Goal: Use online tool/utility: Utilize a website feature to perform a specific function

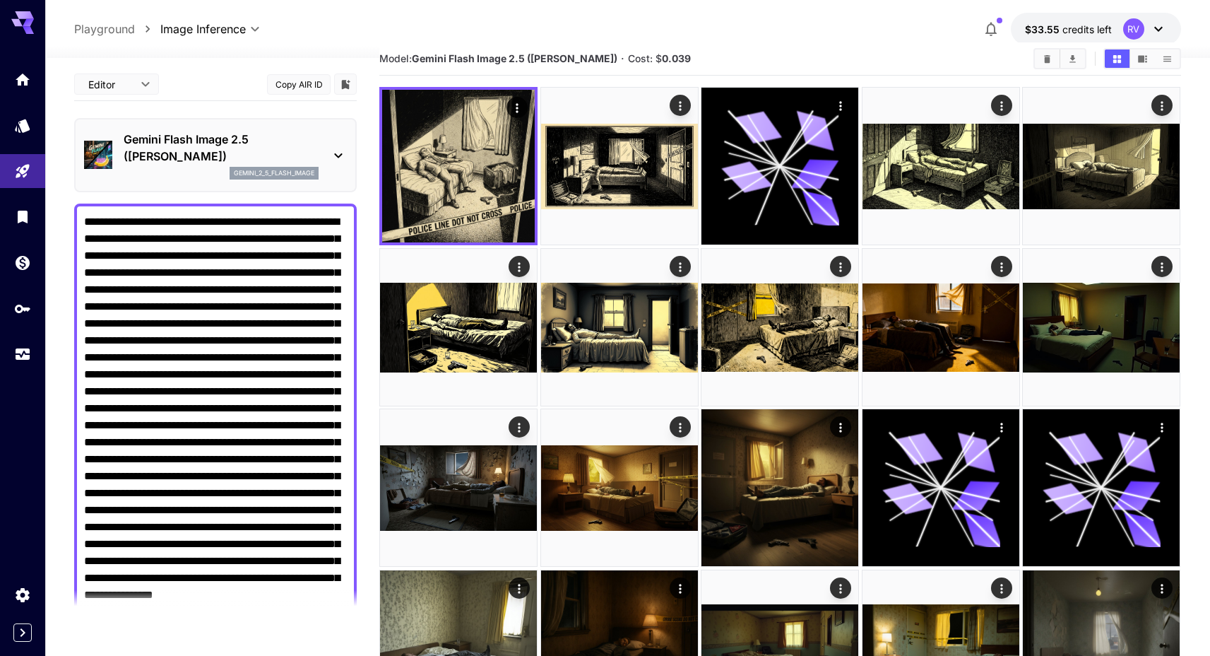
scroll to position [401, 0]
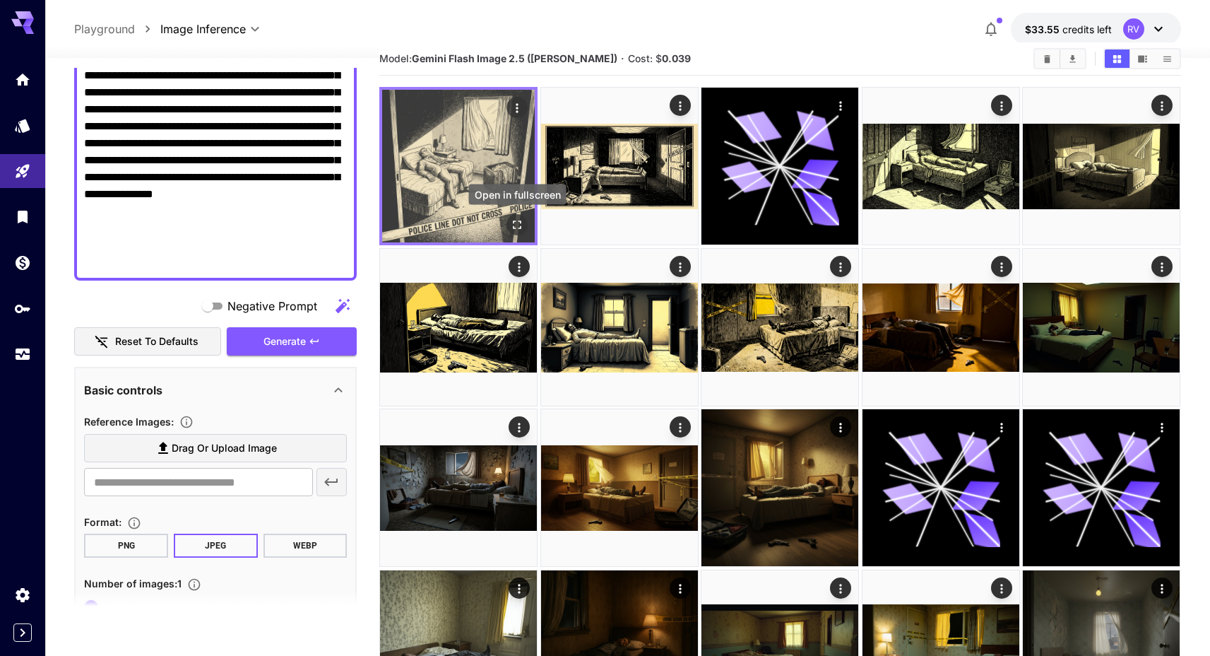
click at [523, 223] on icon "Open in fullscreen" at bounding box center [518, 225] width 14 height 14
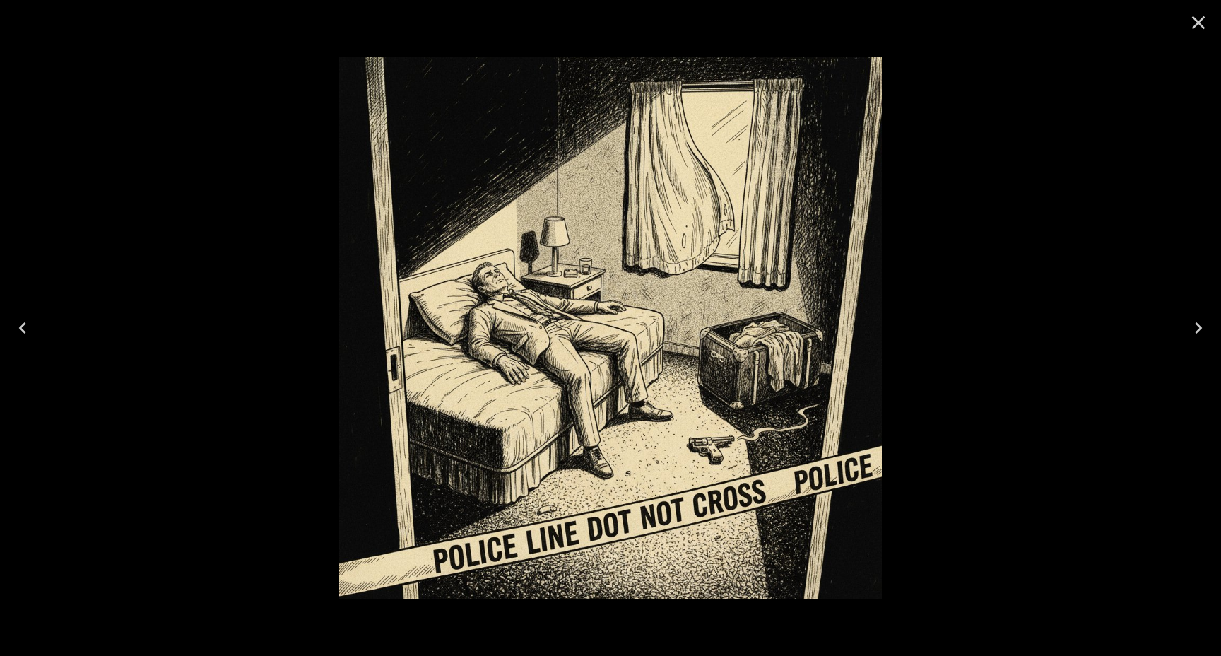
click at [1020, 294] on div at bounding box center [610, 328] width 1221 height 656
click at [1198, 13] on icon "Close" at bounding box center [1198, 22] width 23 height 23
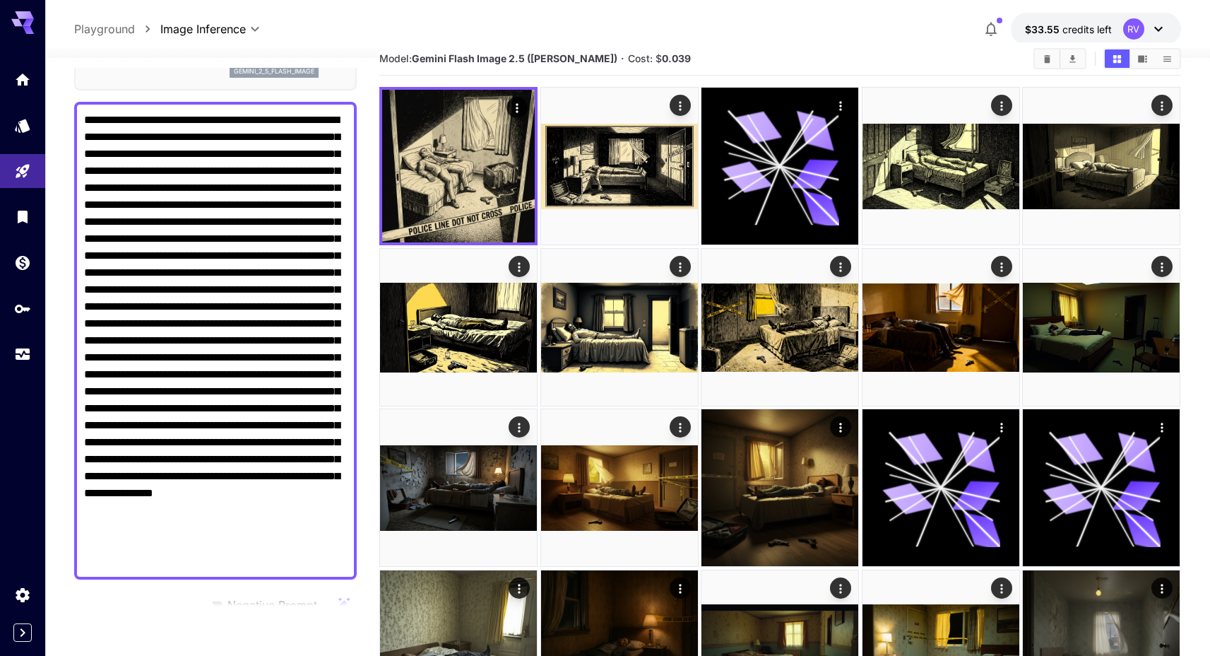
scroll to position [0, 0]
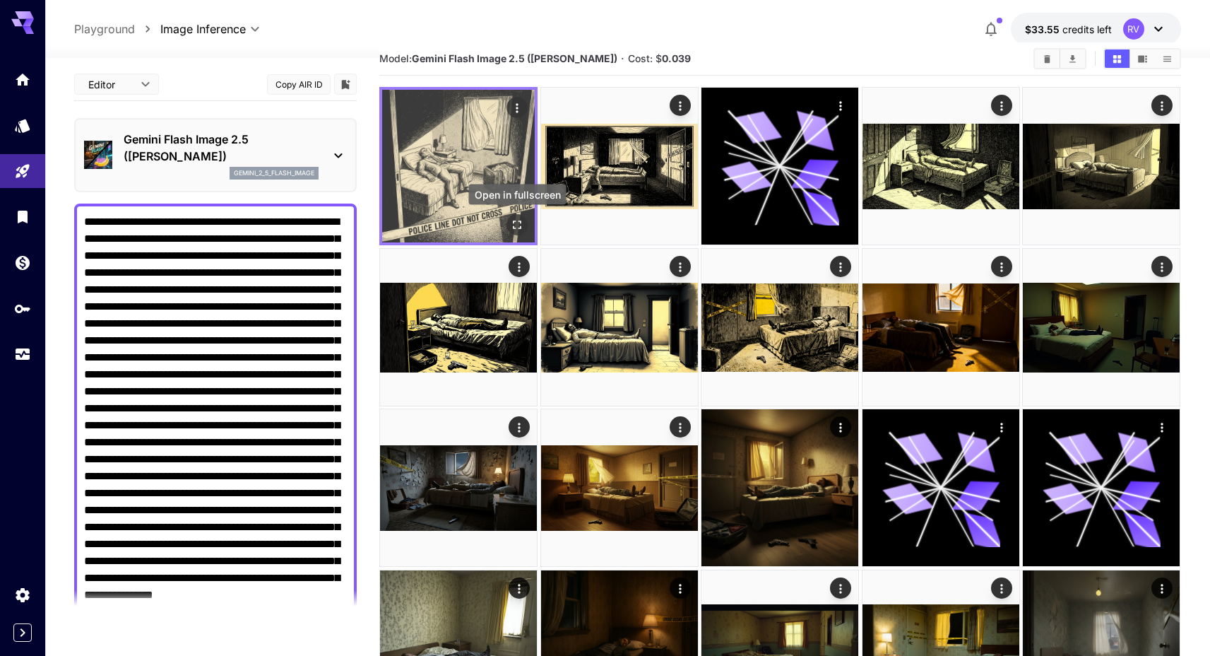
click at [514, 227] on icon "Open in fullscreen" at bounding box center [518, 225] width 8 height 8
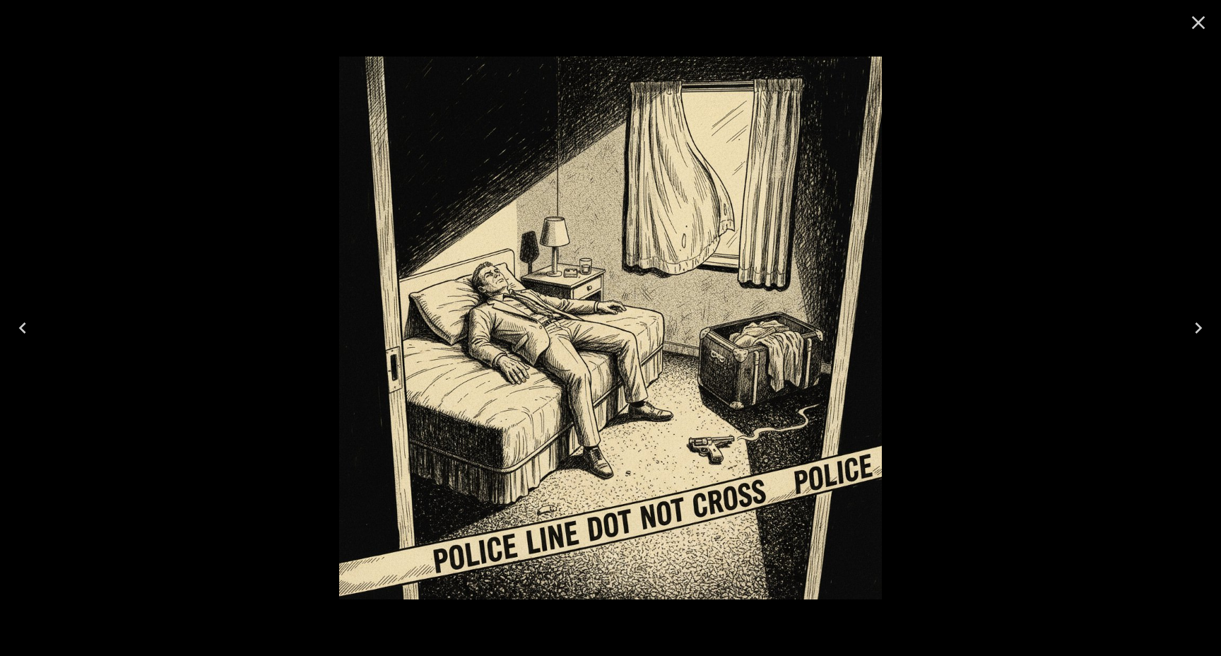
click at [1038, 245] on div at bounding box center [610, 328] width 1221 height 656
click at [1203, 26] on icon "Close" at bounding box center [1198, 22] width 23 height 23
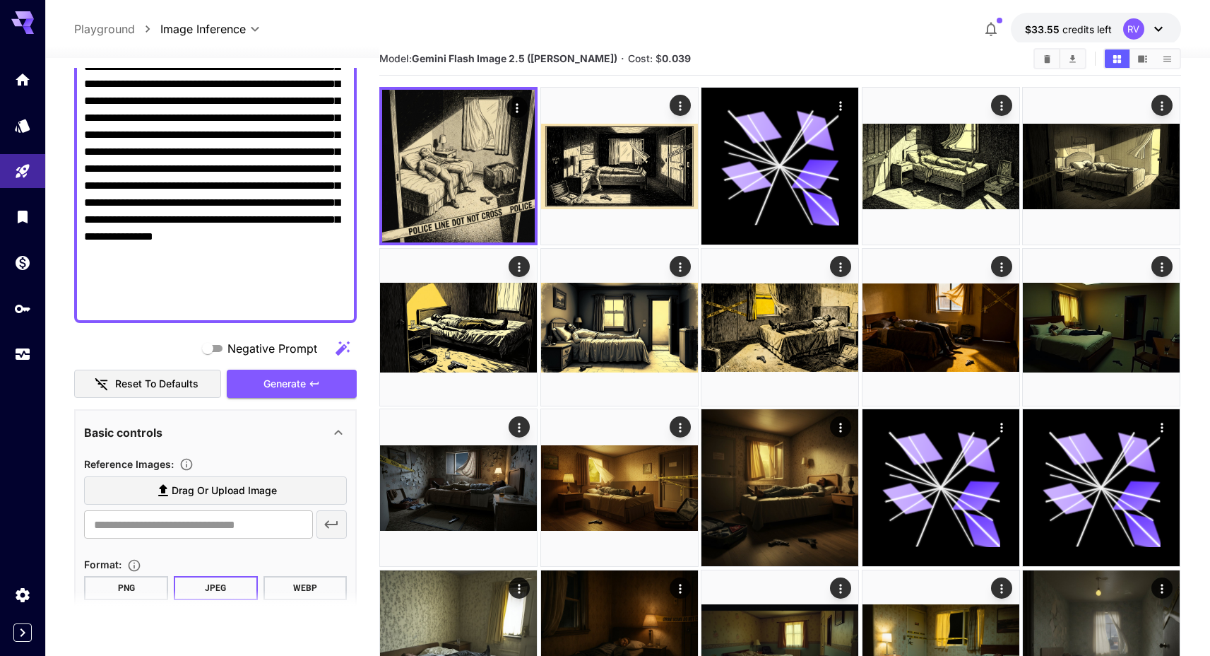
scroll to position [367, 0]
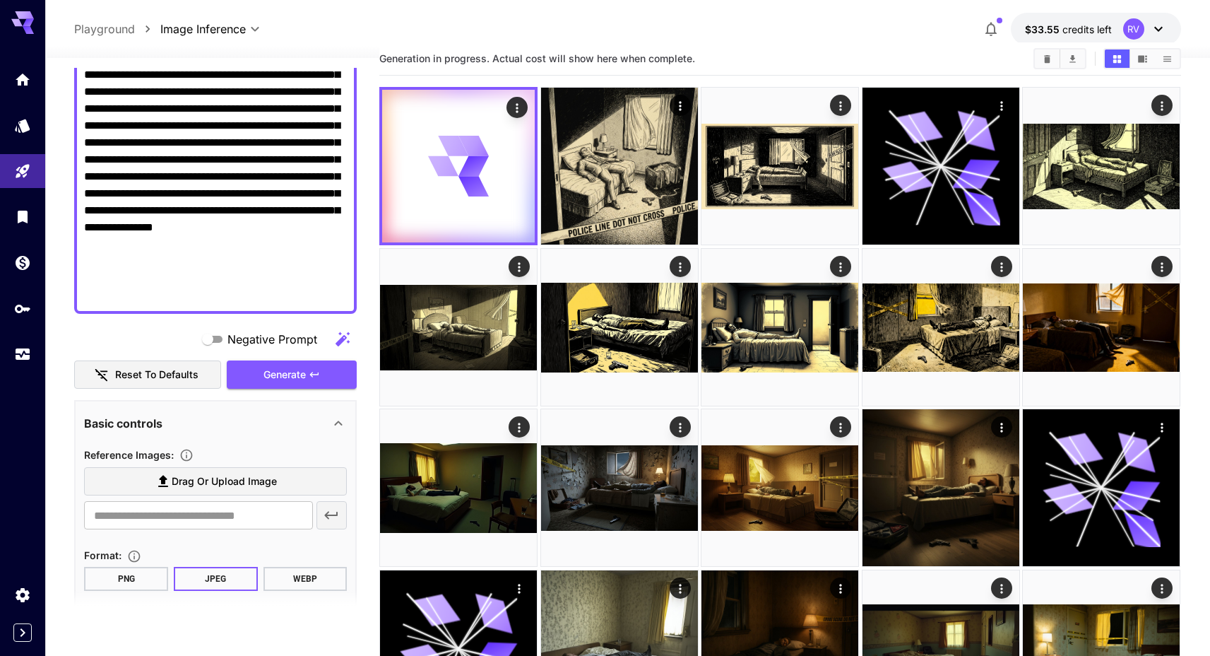
drag, startPoint x: 303, startPoint y: 378, endPoint x: 329, endPoint y: 449, distance: 76.0
click at [329, 449] on div "Editor **** ​ Copy AIR ID Gemini Flash Image 2.5 (Nano Banana) gemini_2_5_flash…" at bounding box center [215, 356] width 283 height 1313
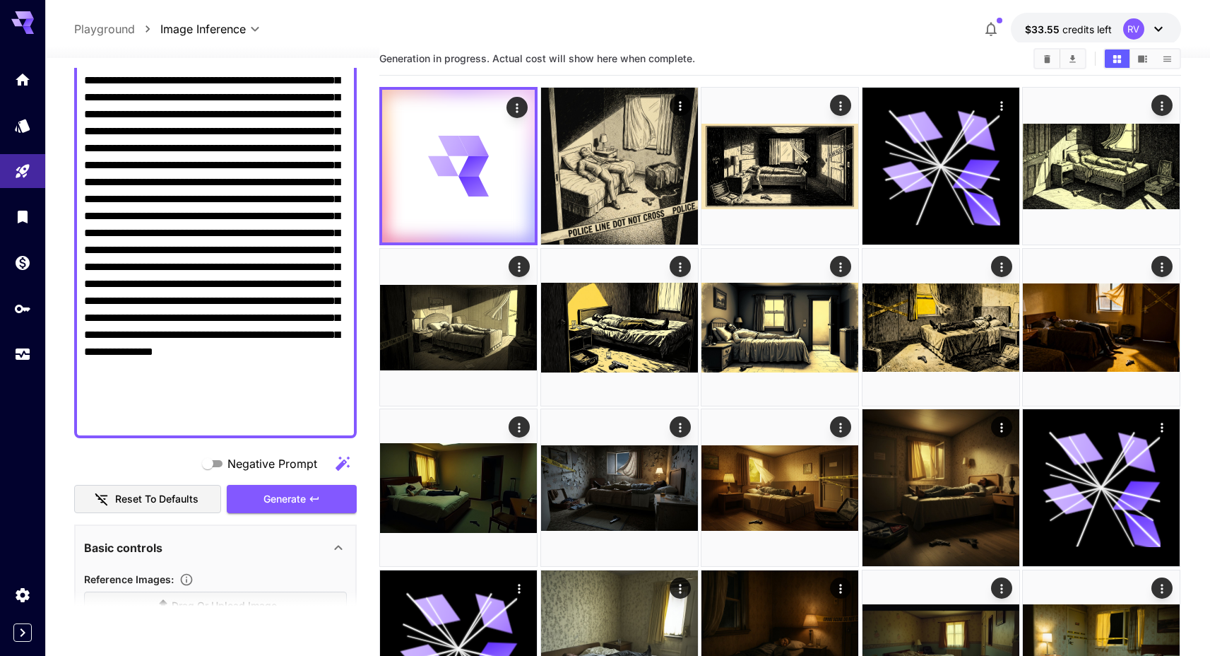
scroll to position [316, 0]
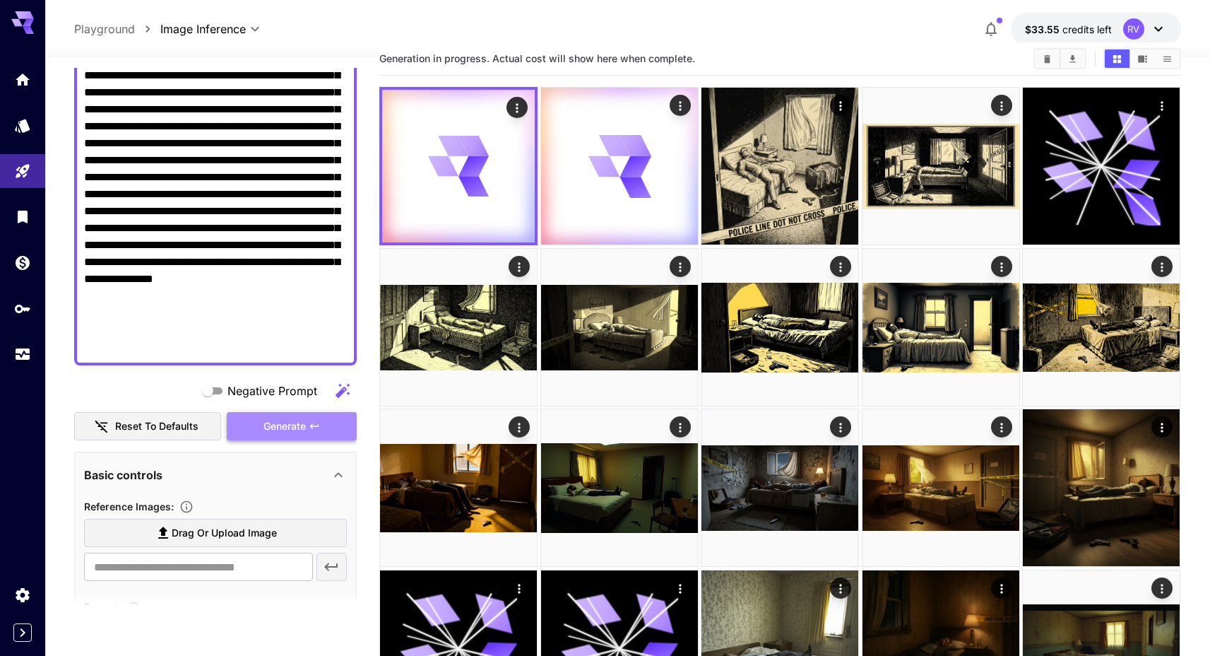
click at [296, 439] on button "Generate" at bounding box center [292, 426] width 130 height 29
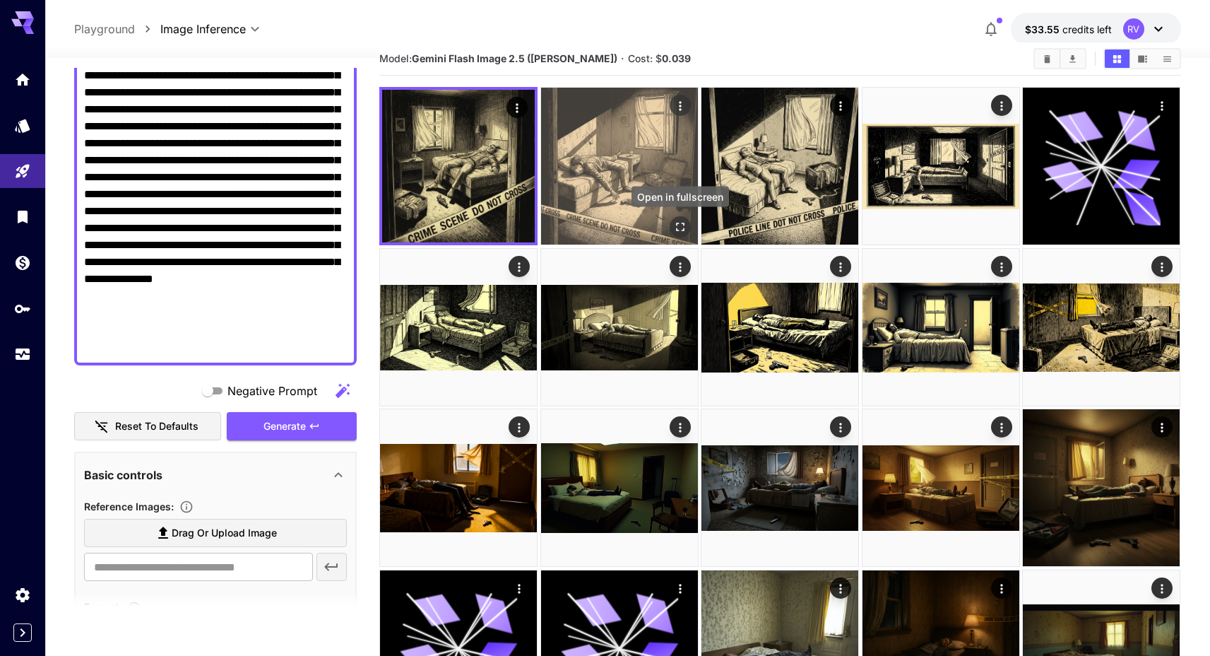
click at [678, 231] on icon "Open in fullscreen" at bounding box center [680, 227] width 14 height 14
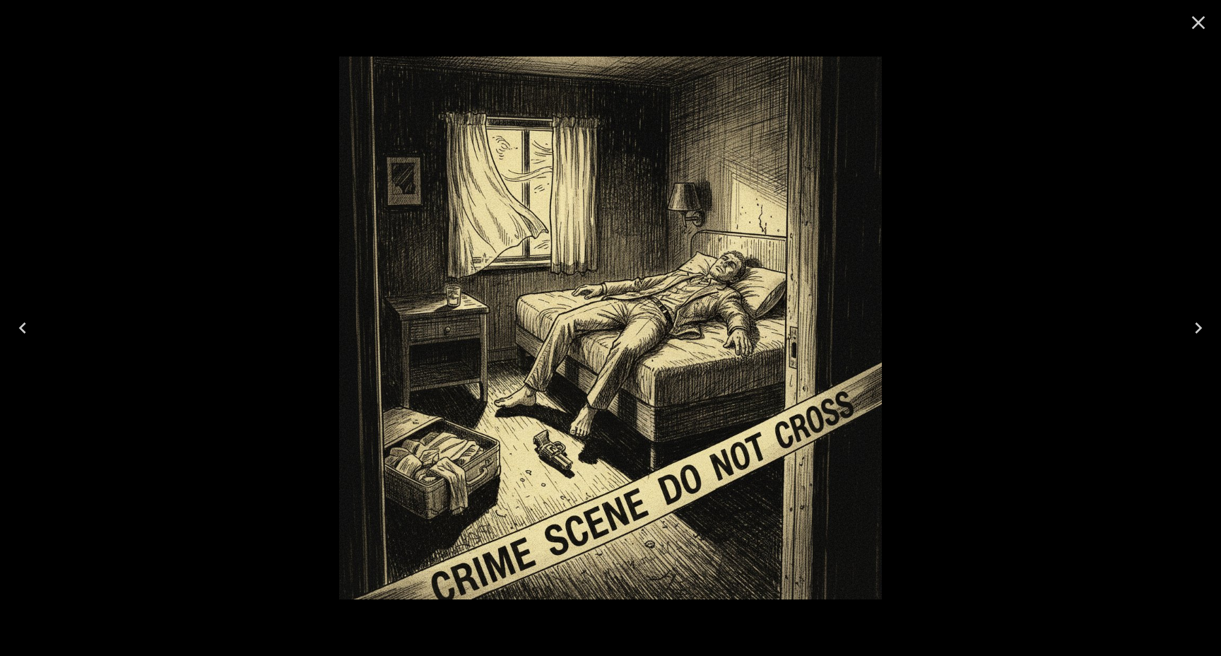
click at [1199, 19] on icon "Close" at bounding box center [1198, 22] width 23 height 23
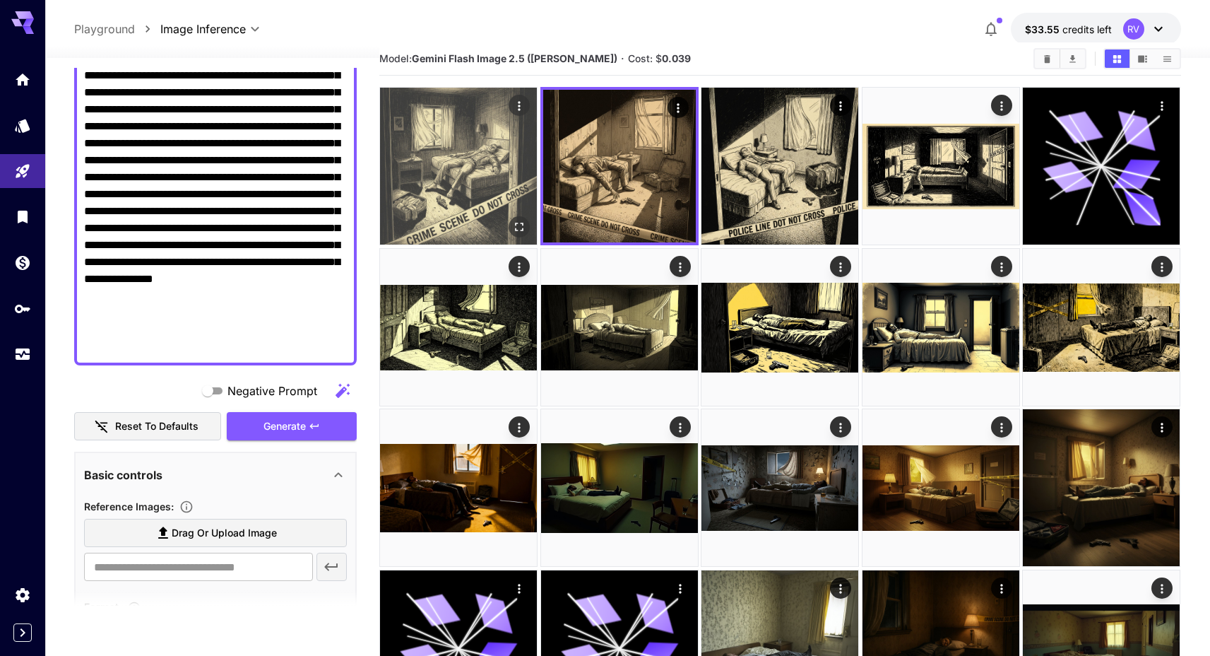
click at [523, 232] on icon "Open in fullscreen" at bounding box center [520, 227] width 14 height 14
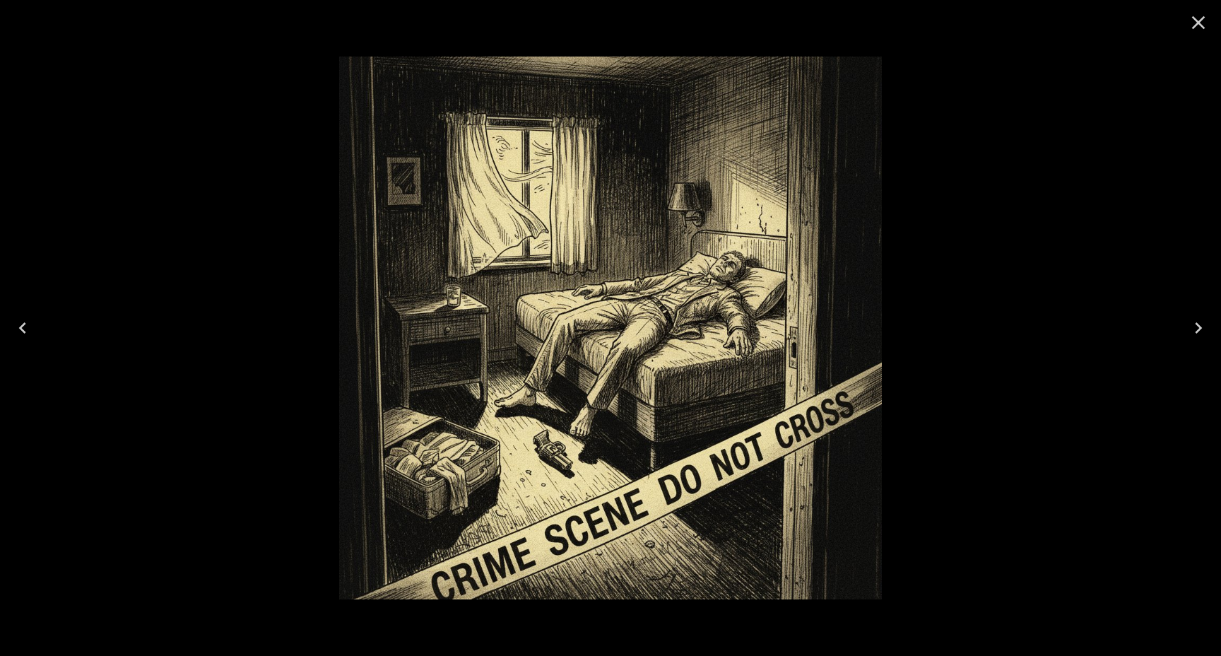
click at [1033, 234] on div at bounding box center [610, 328] width 1221 height 656
click at [1196, 13] on icon "Close" at bounding box center [1198, 22] width 23 height 23
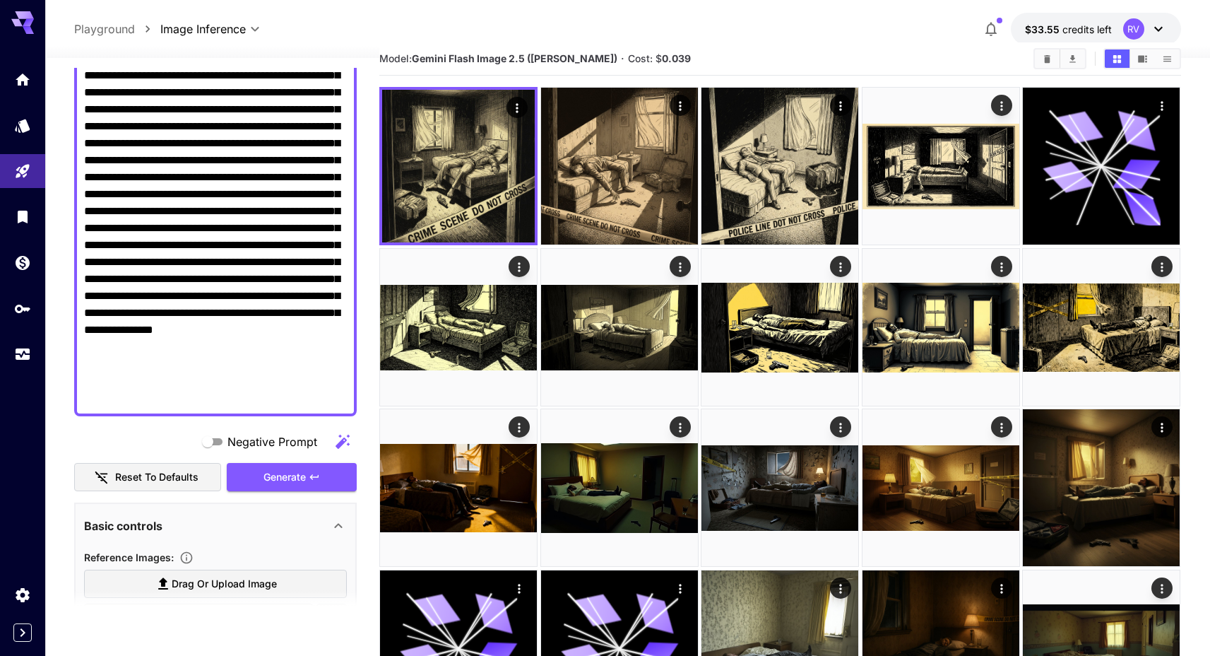
scroll to position [37, 0]
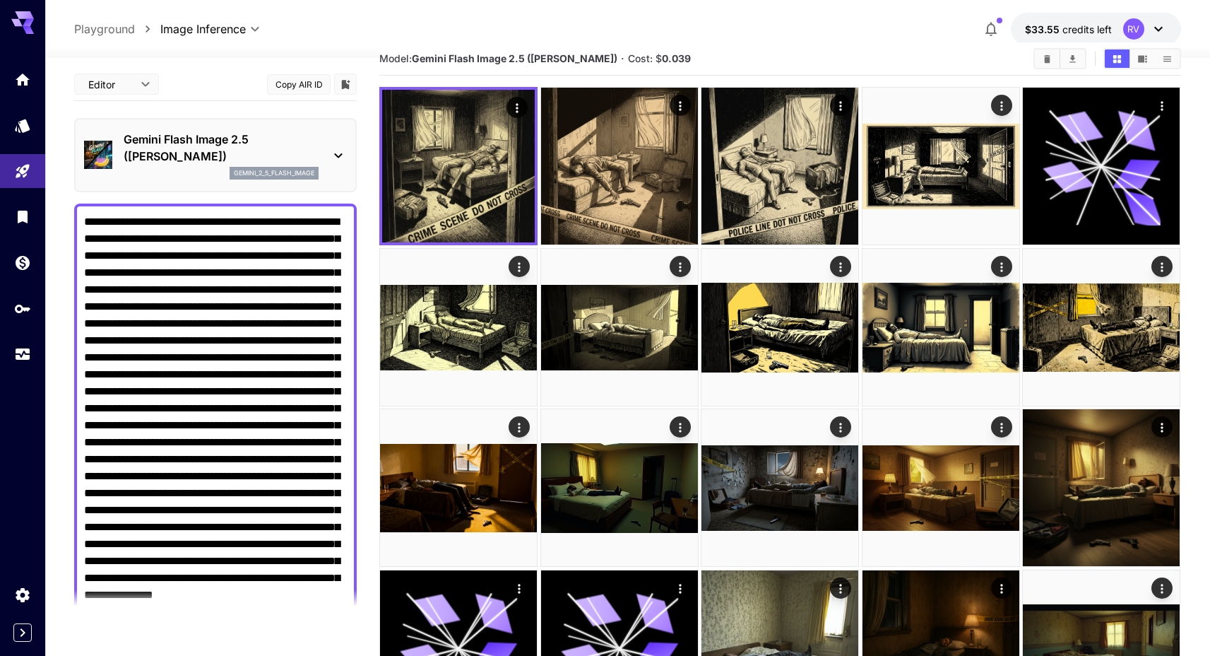
scroll to position [37, 0]
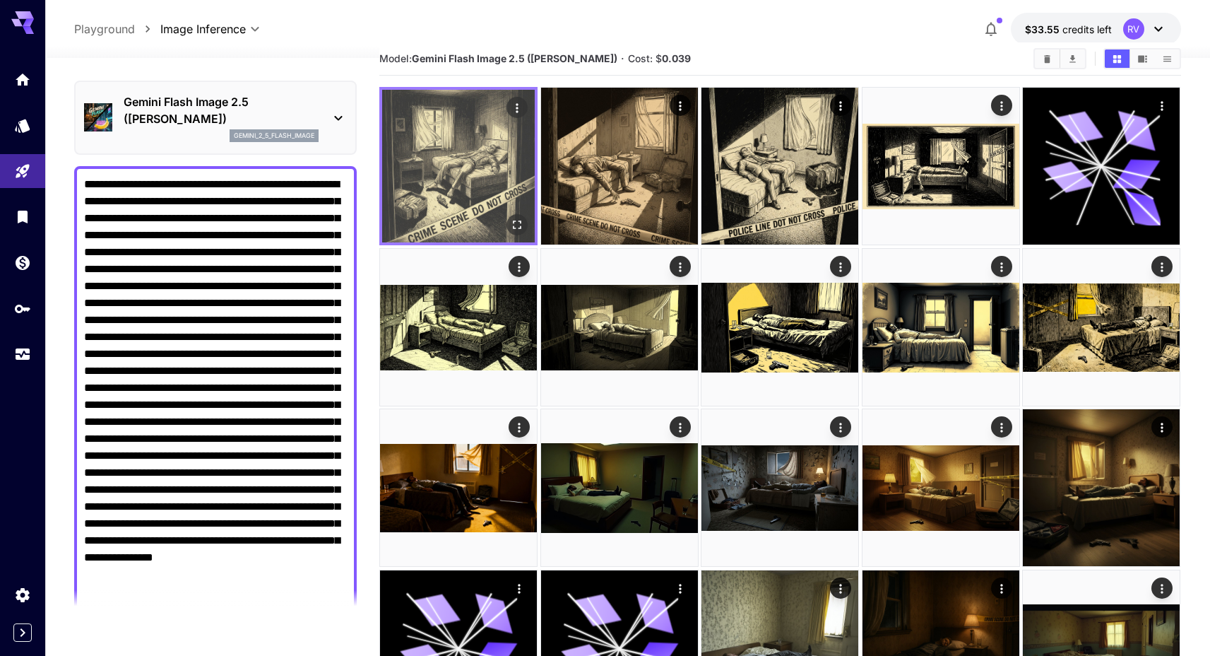
click at [516, 225] on icon "Open in fullscreen" at bounding box center [518, 225] width 14 height 14
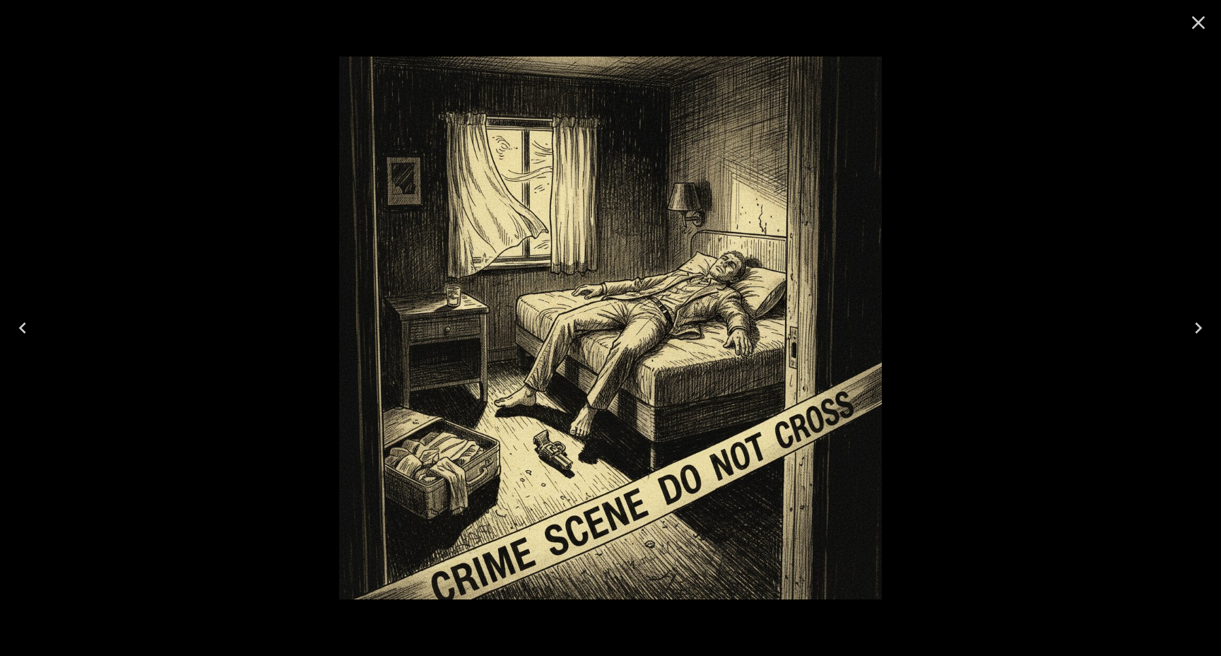
click at [1070, 105] on div at bounding box center [610, 328] width 1221 height 656
click at [1203, 20] on icon "Close" at bounding box center [1198, 22] width 23 height 23
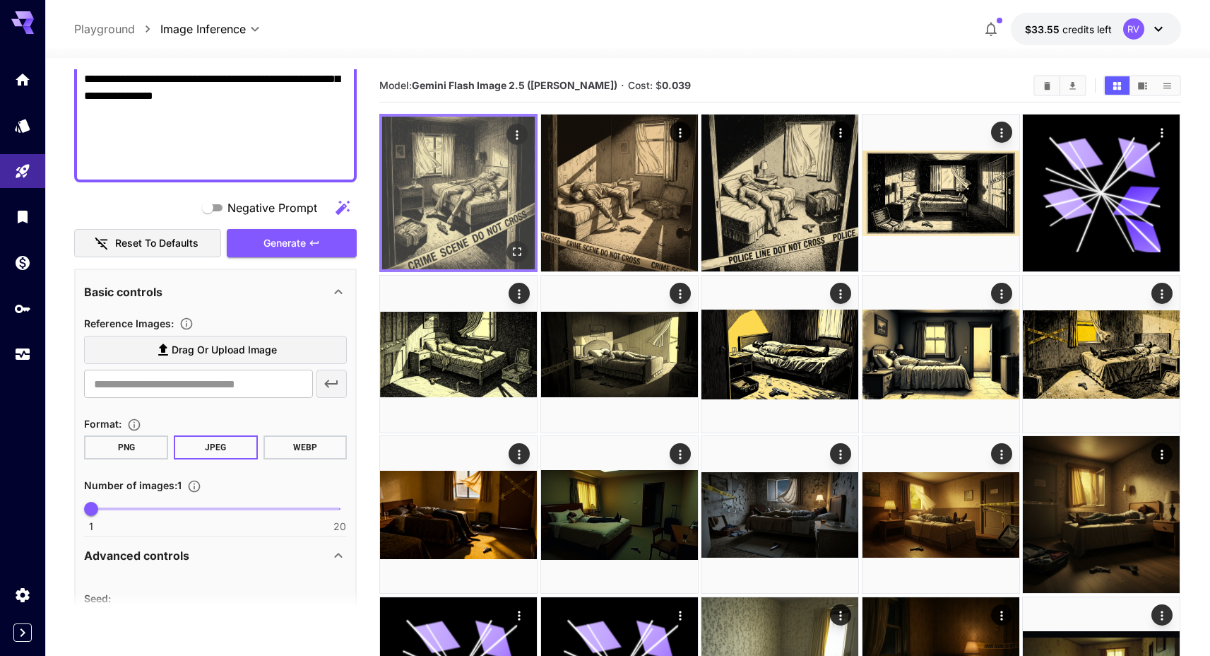
scroll to position [427, 0]
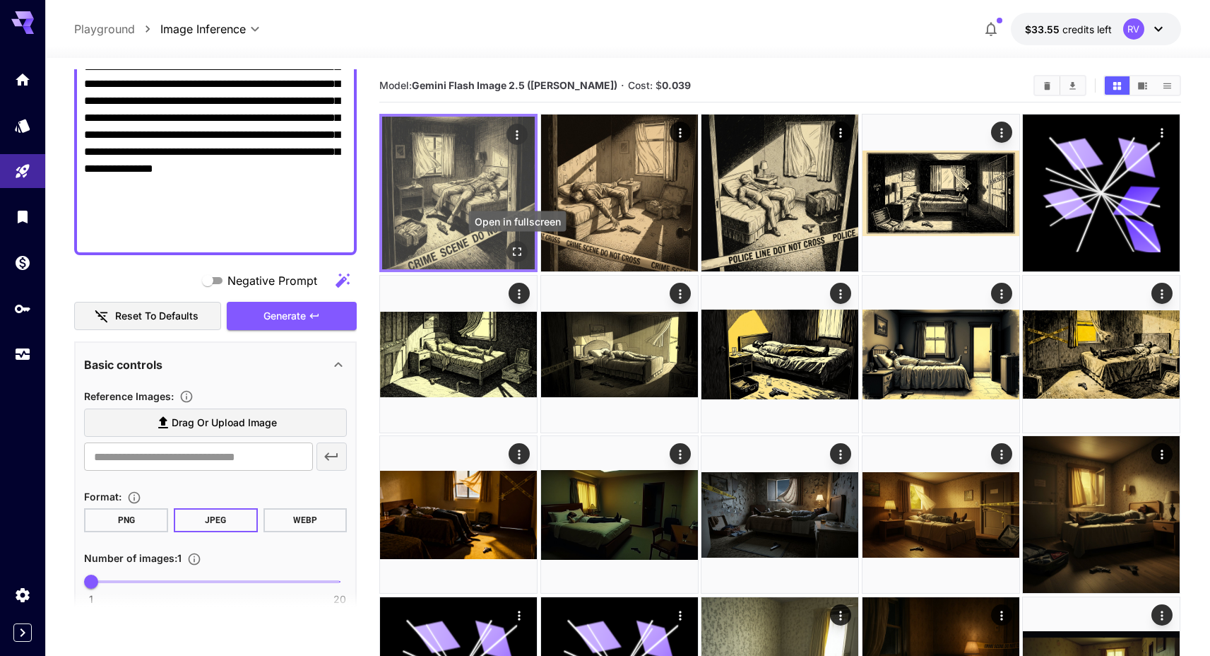
click at [512, 252] on icon "Open in fullscreen" at bounding box center [518, 251] width 14 height 14
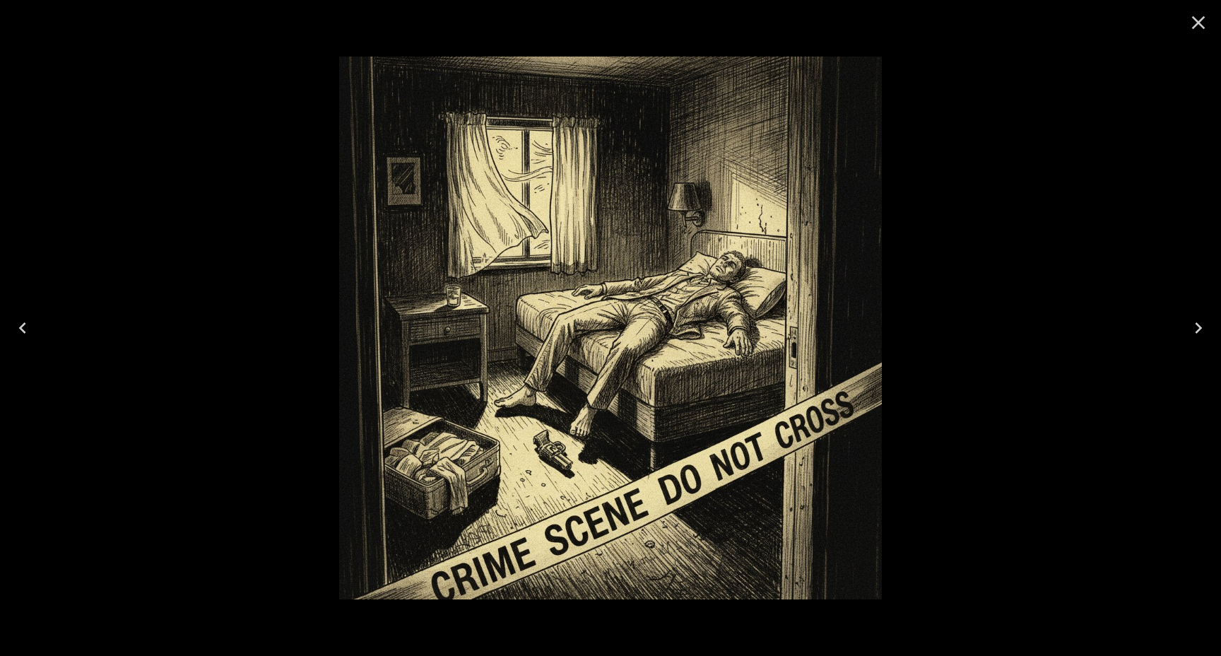
click at [1192, 18] on icon "Close" at bounding box center [1198, 22] width 23 height 23
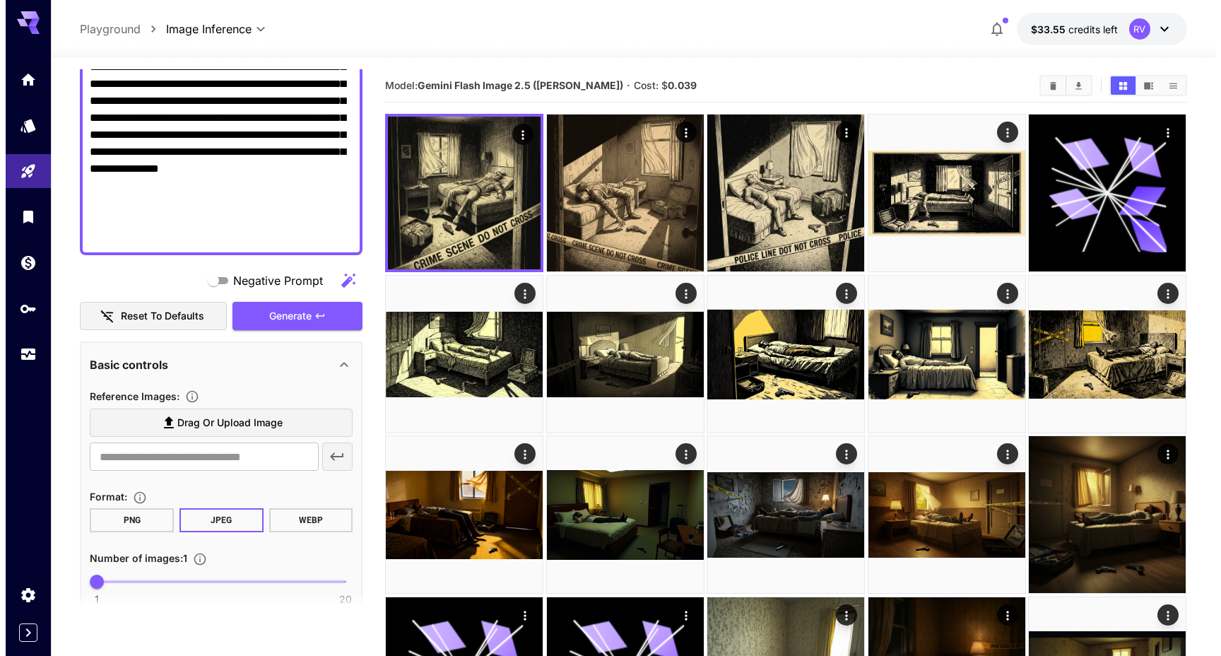
scroll to position [0, 0]
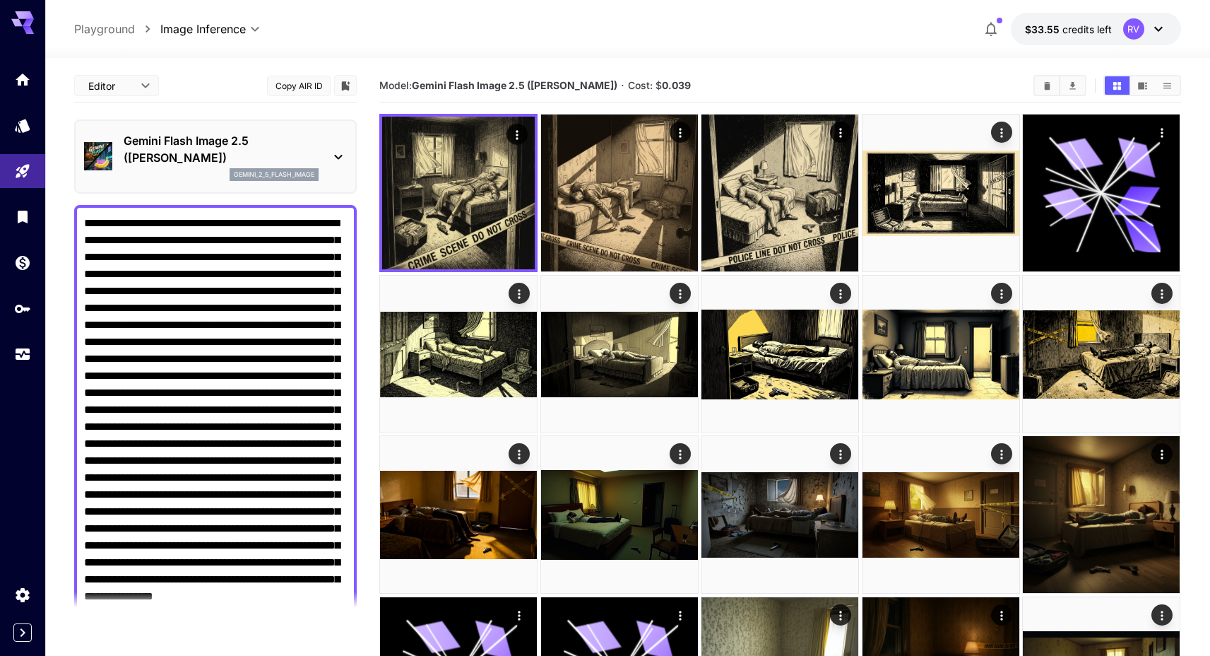
click at [239, 166] on div "Gemini Flash Image 2.5 (Nano Banana) gemini_2_5_flash_image" at bounding box center [221, 156] width 195 height 49
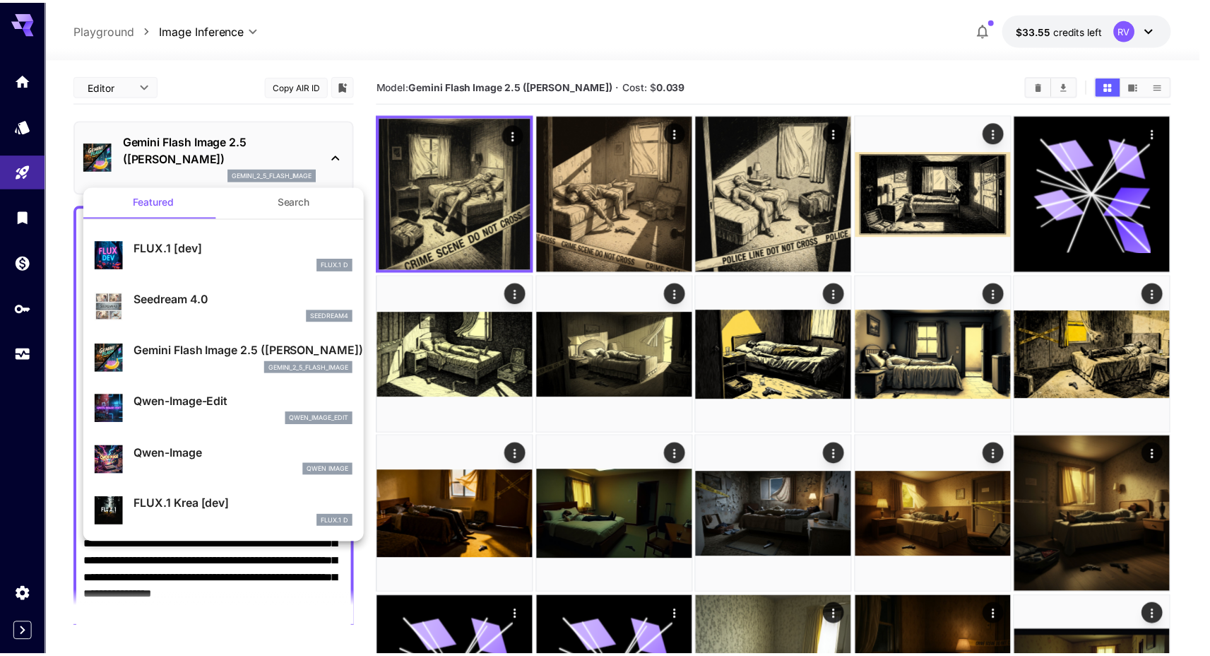
scroll to position [27, 0]
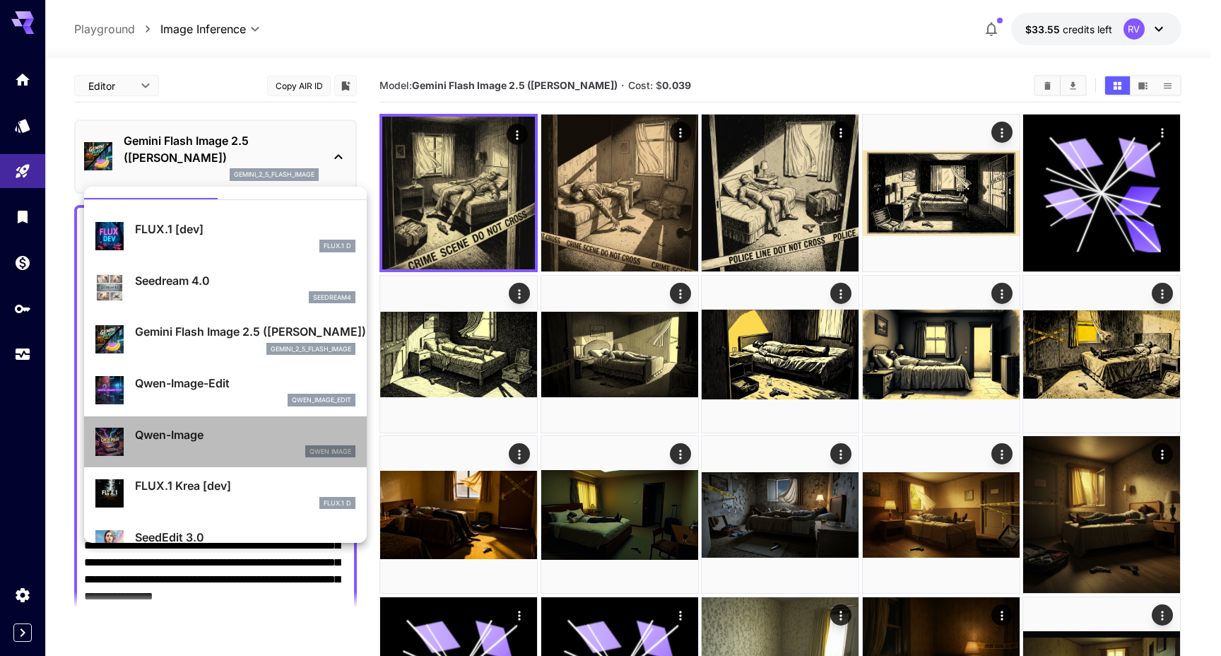
click at [225, 429] on p "Qwen-Image" at bounding box center [245, 434] width 220 height 17
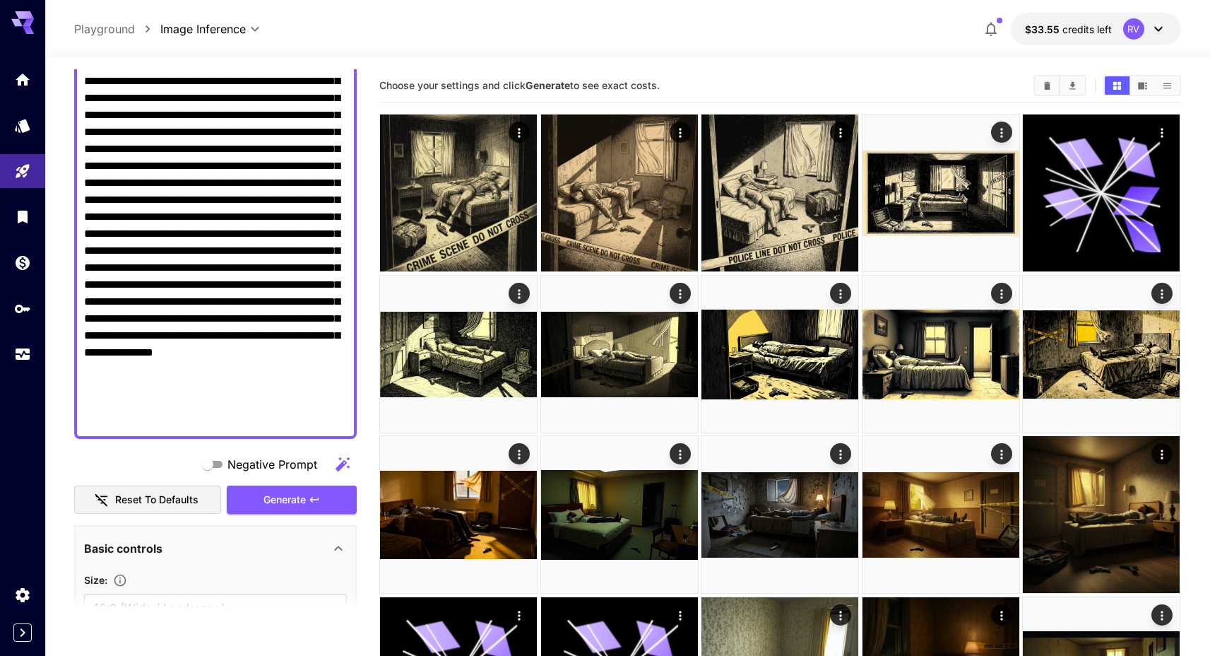
scroll to position [444, 0]
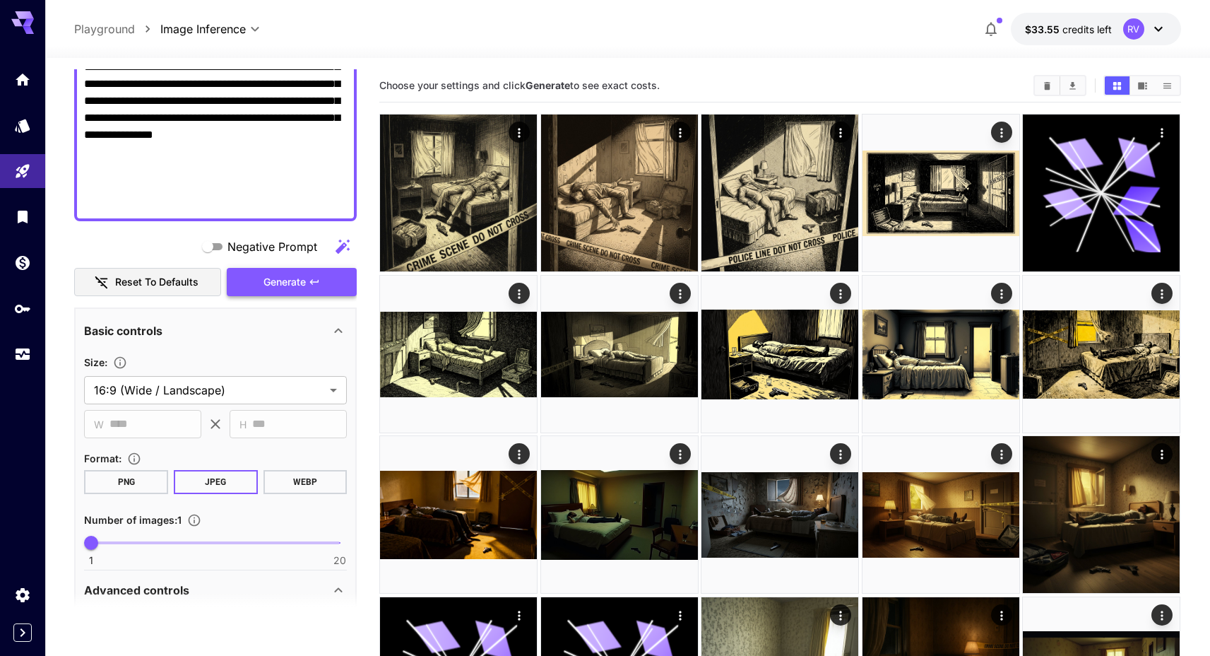
click at [290, 286] on span "Generate" at bounding box center [284, 282] width 42 height 18
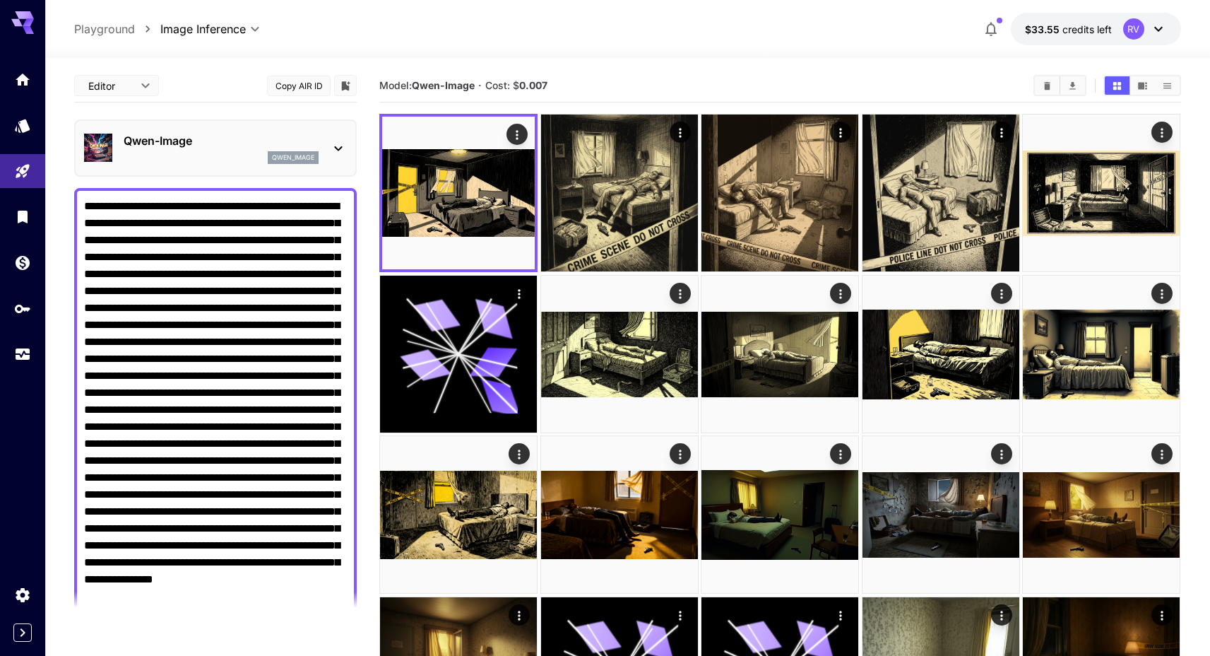
scroll to position [444, 0]
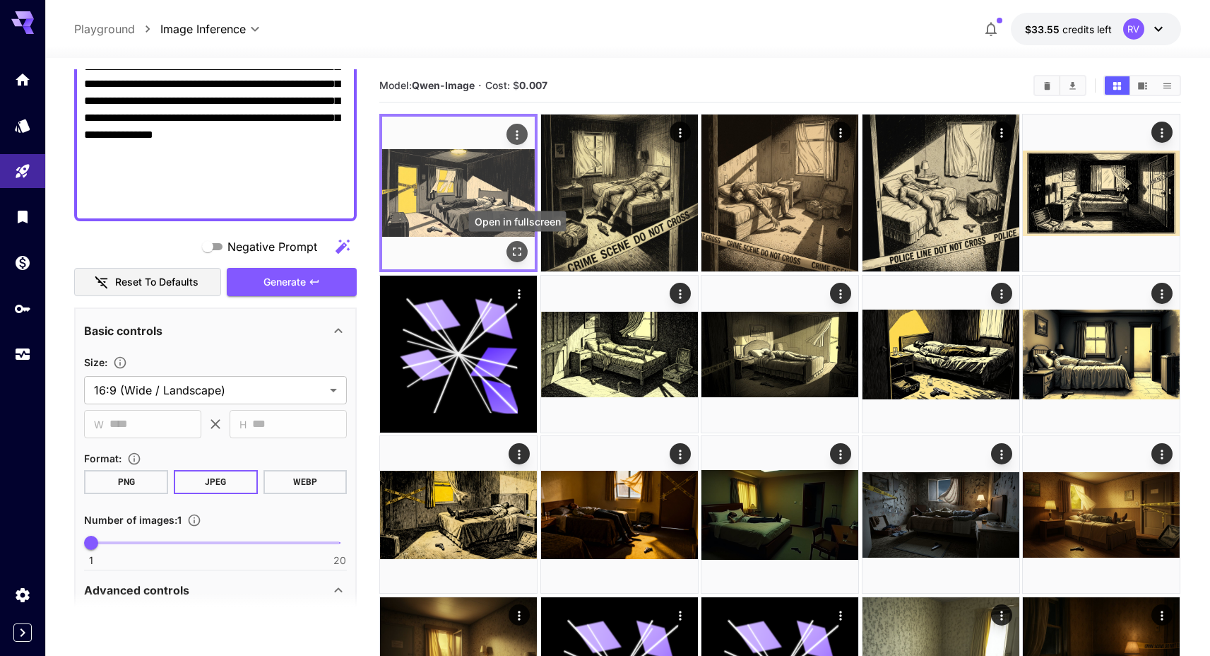
click at [518, 255] on icon "Open in fullscreen" at bounding box center [518, 251] width 14 height 14
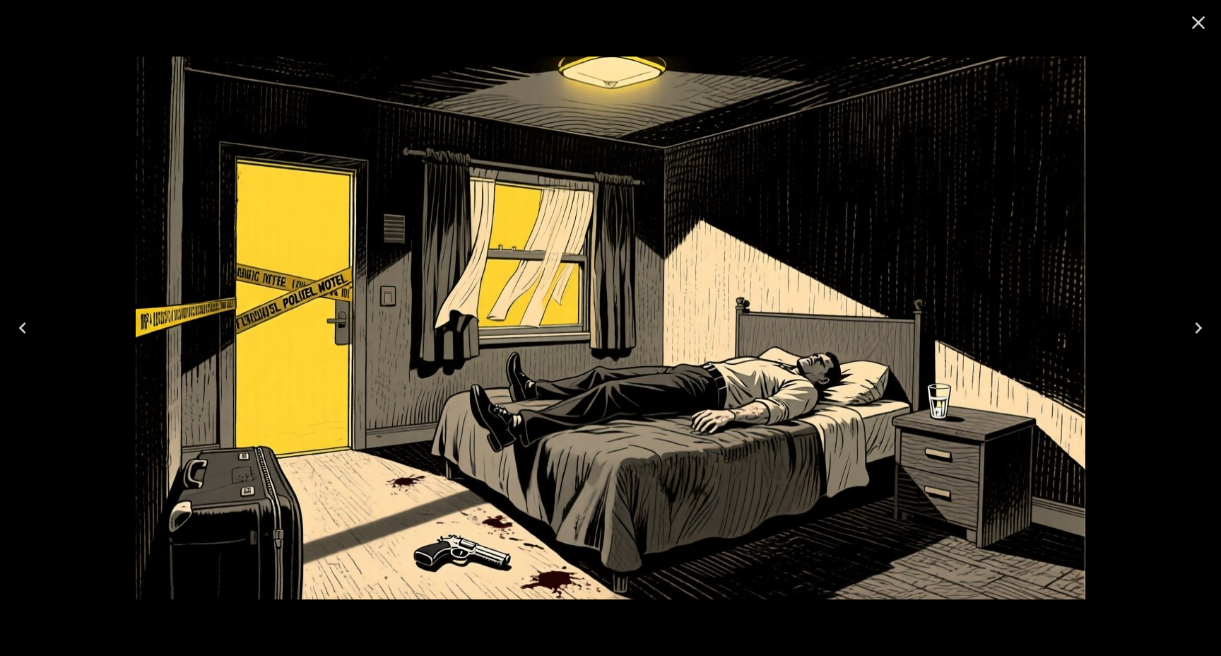
click at [1167, 160] on div at bounding box center [610, 328] width 1221 height 656
click at [1197, 16] on icon "Close" at bounding box center [1198, 22] width 23 height 23
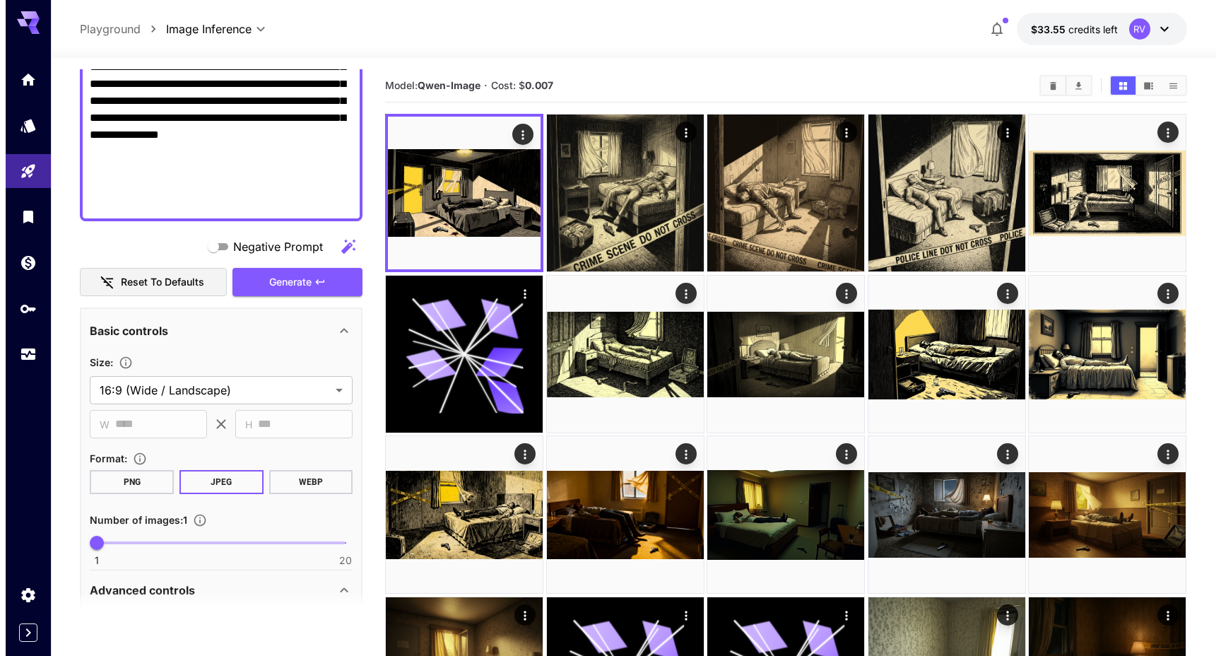
scroll to position [0, 0]
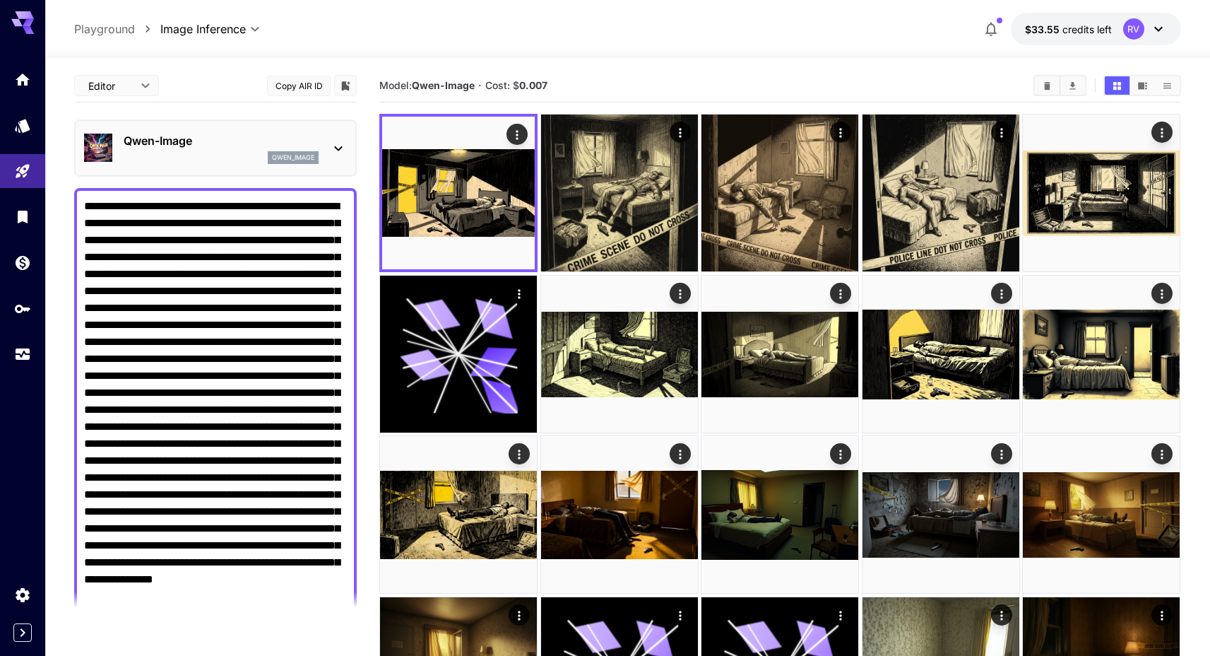
click at [260, 162] on div "qwen_image" at bounding box center [221, 157] width 195 height 13
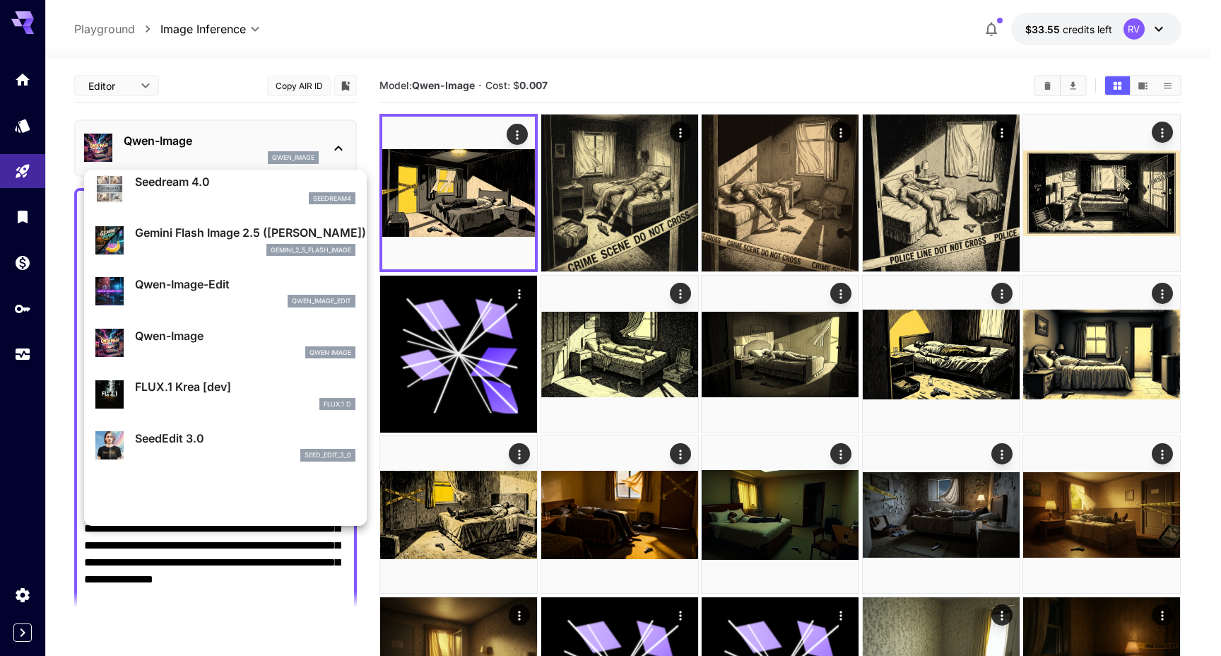
scroll to position [182, 0]
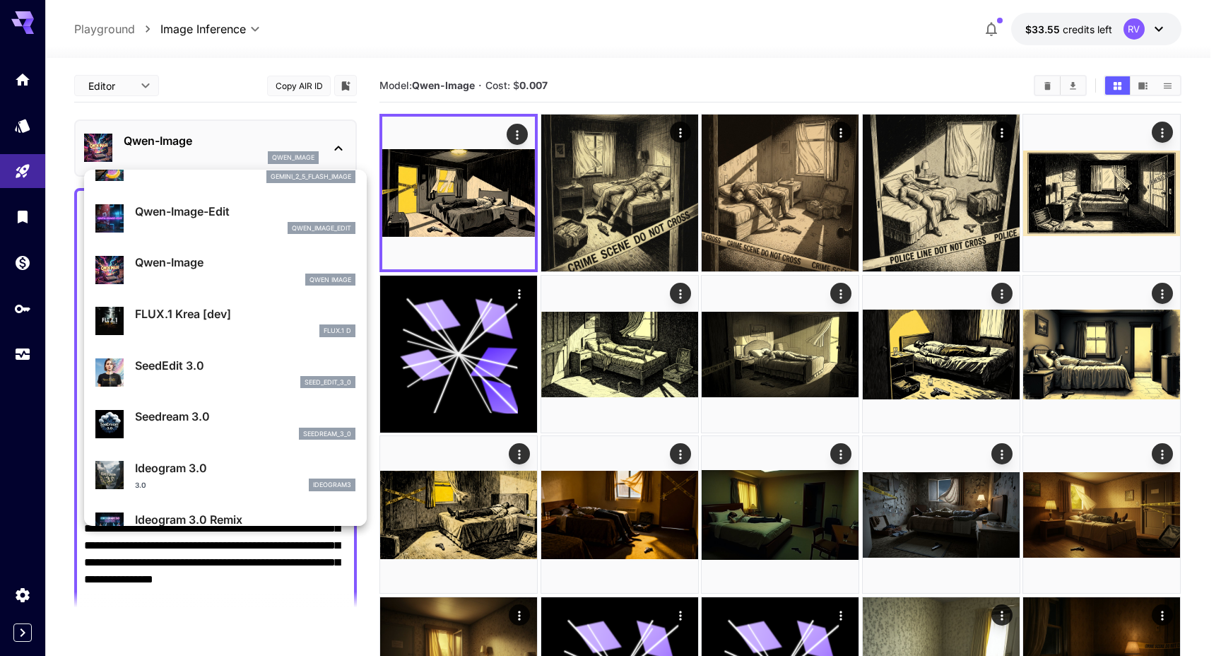
click at [856, 59] on div at bounding box center [610, 328] width 1221 height 656
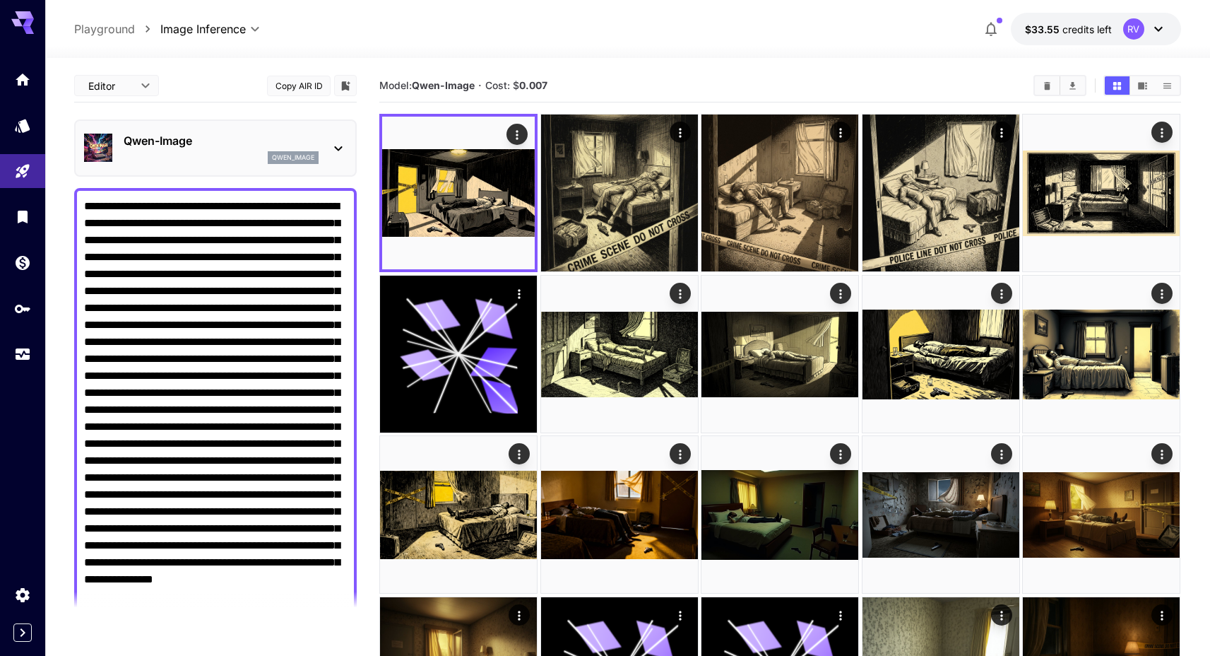
click at [186, 145] on p "Qwen-Image" at bounding box center [221, 140] width 195 height 17
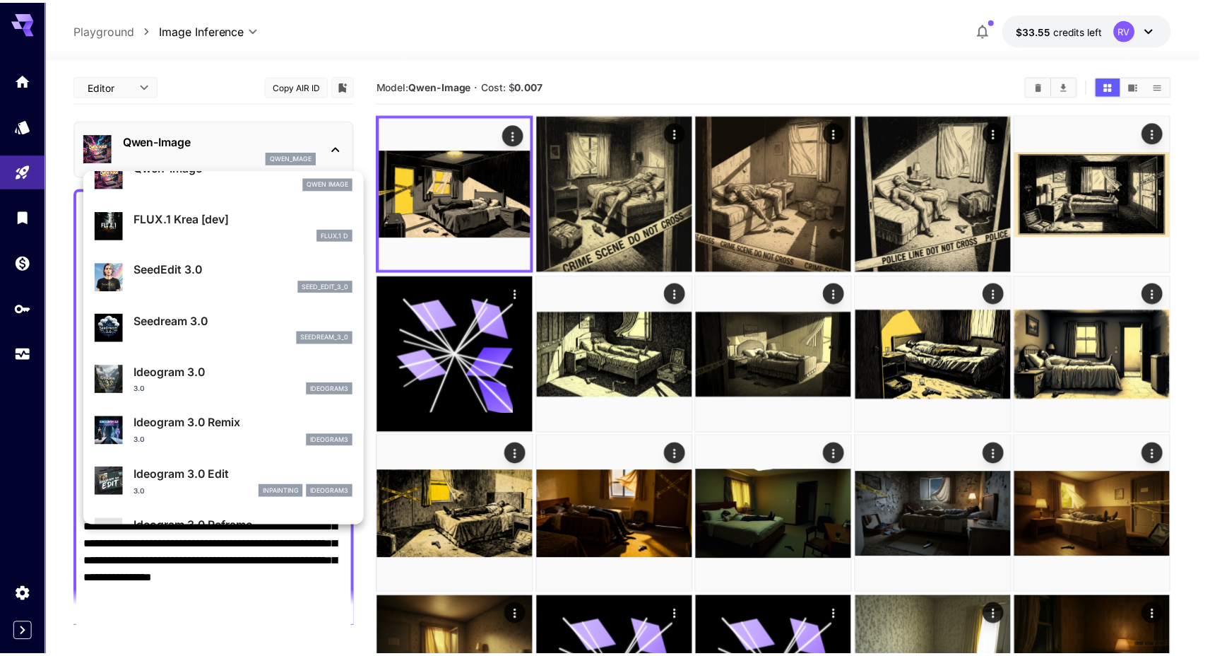
scroll to position [288, 0]
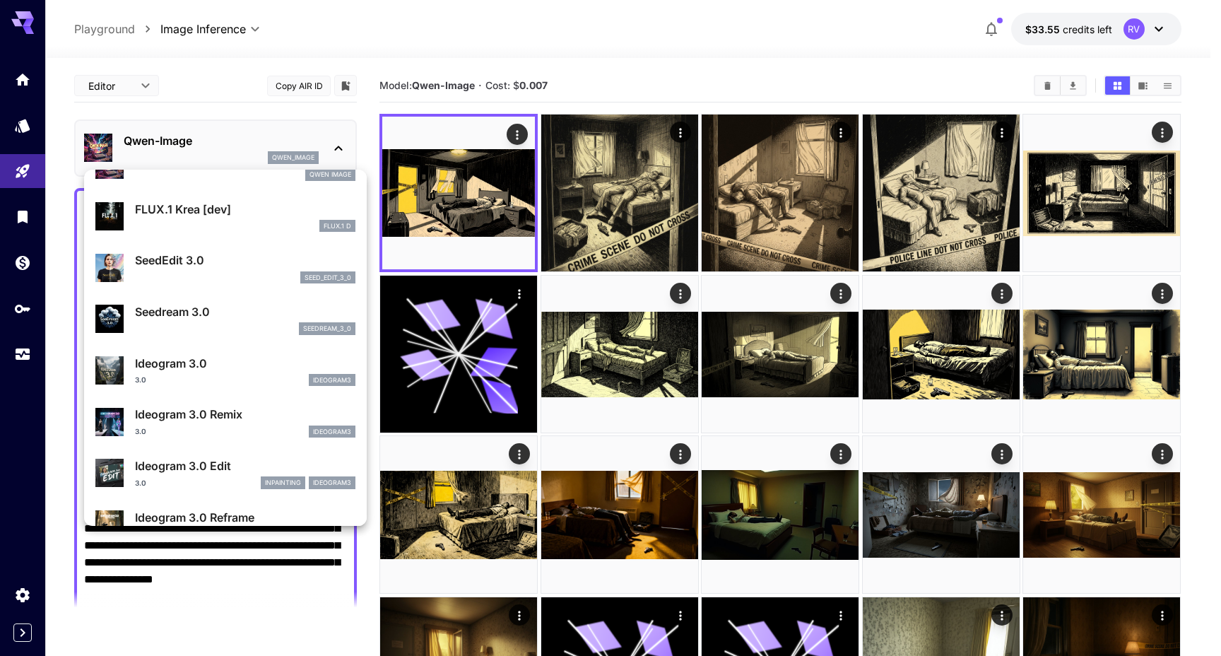
click at [208, 408] on p "Ideogram 3.0 Remix" at bounding box center [245, 413] width 220 height 17
type input "**********"
type input "****"
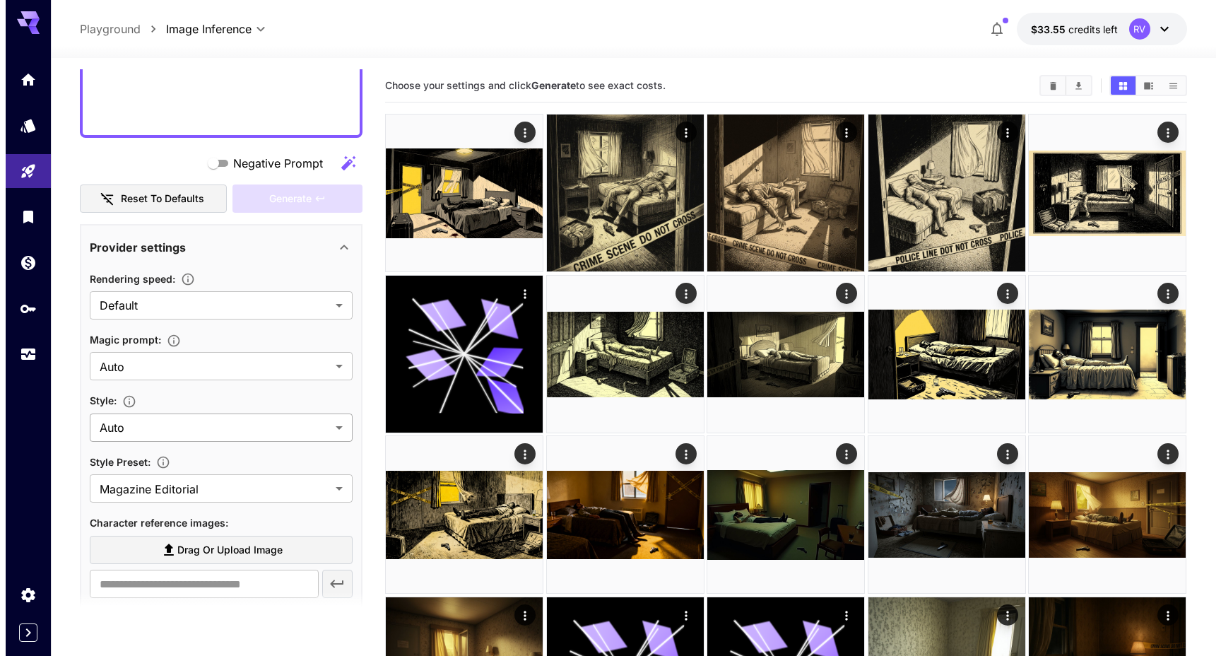
scroll to position [559, 0]
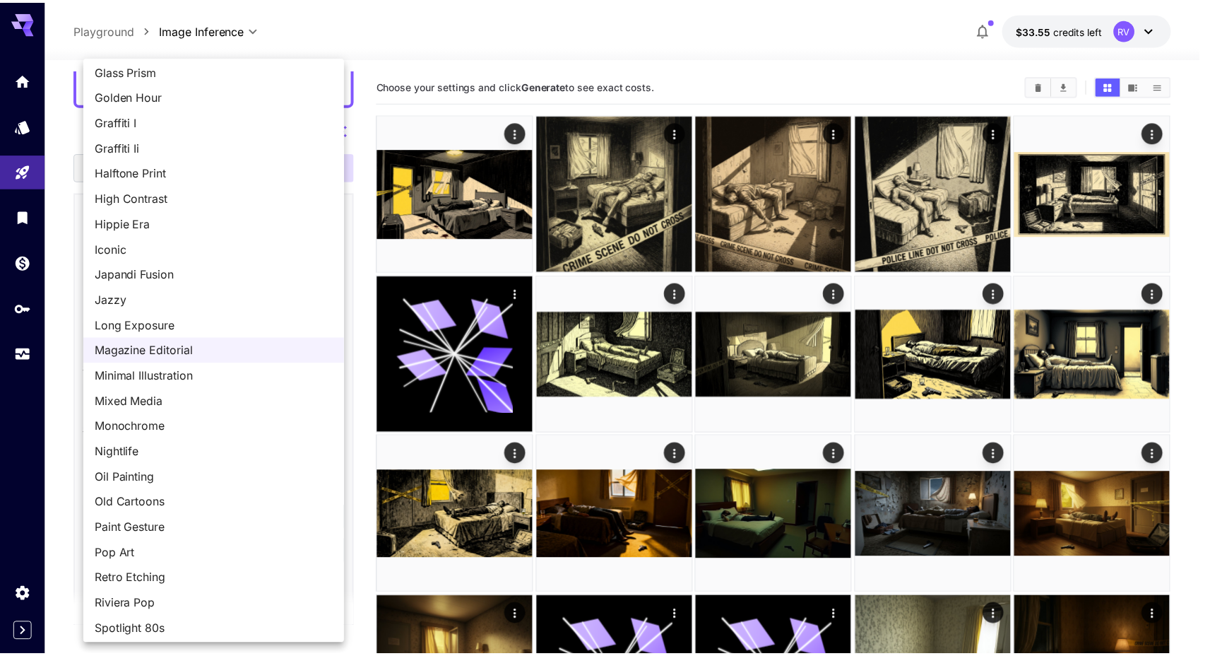
scroll to position [0, 0]
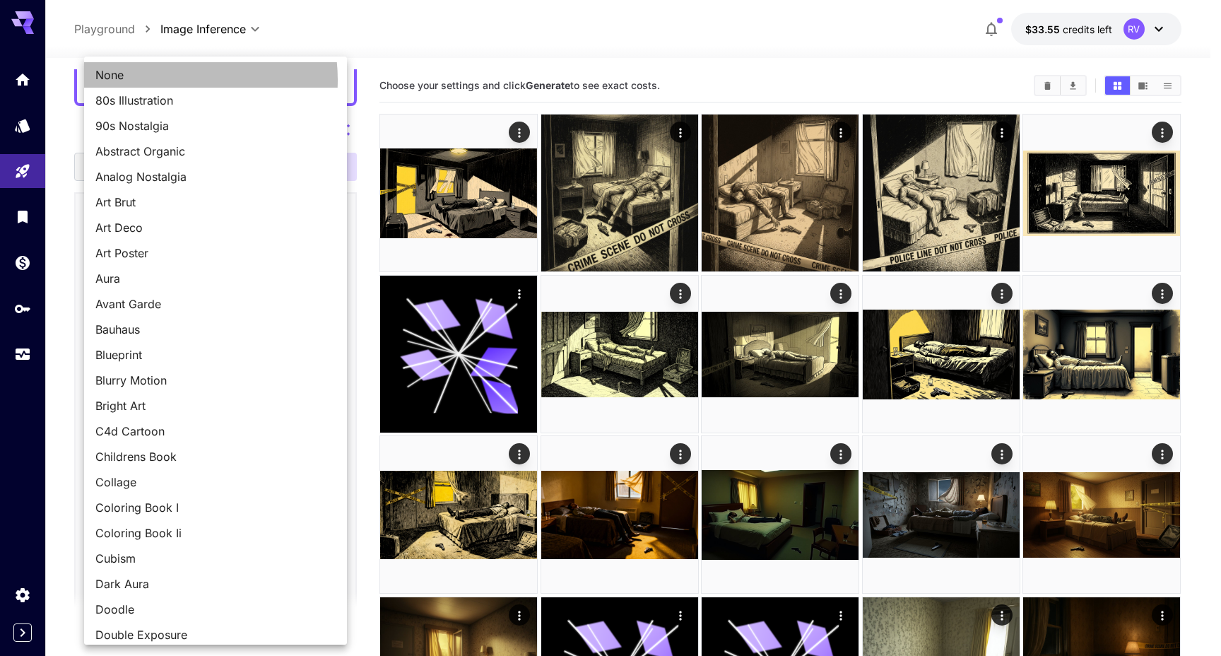
click at [160, 80] on span "None" at bounding box center [215, 74] width 240 height 17
type input "*******"
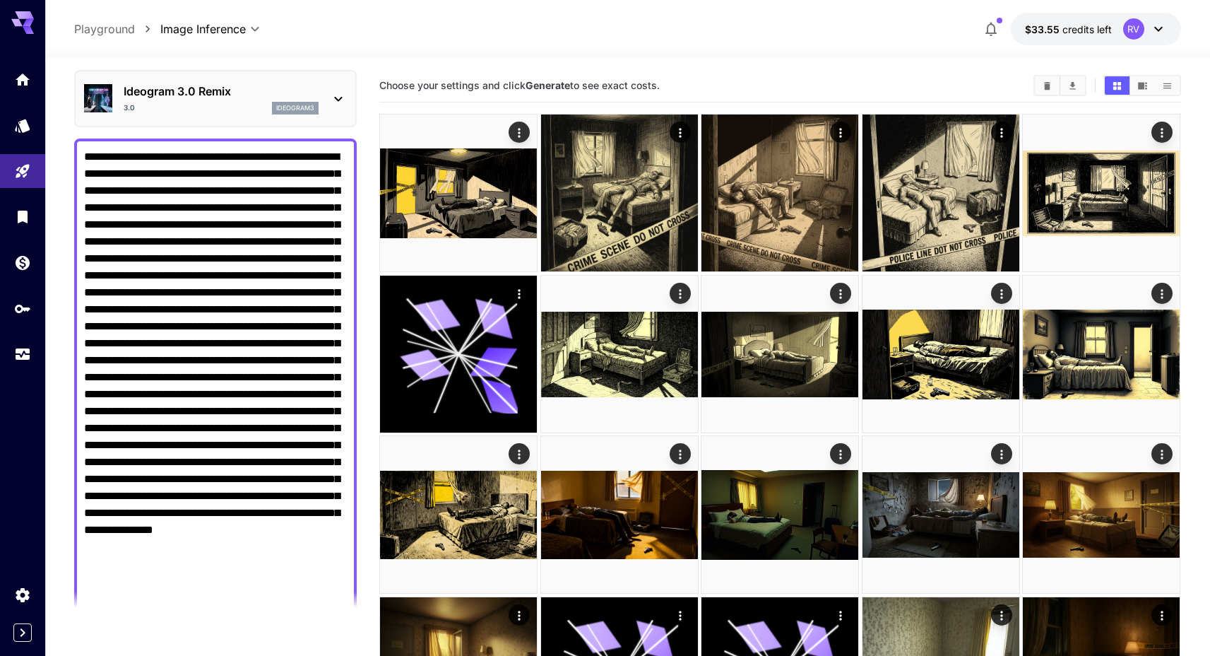
scroll to position [59, 0]
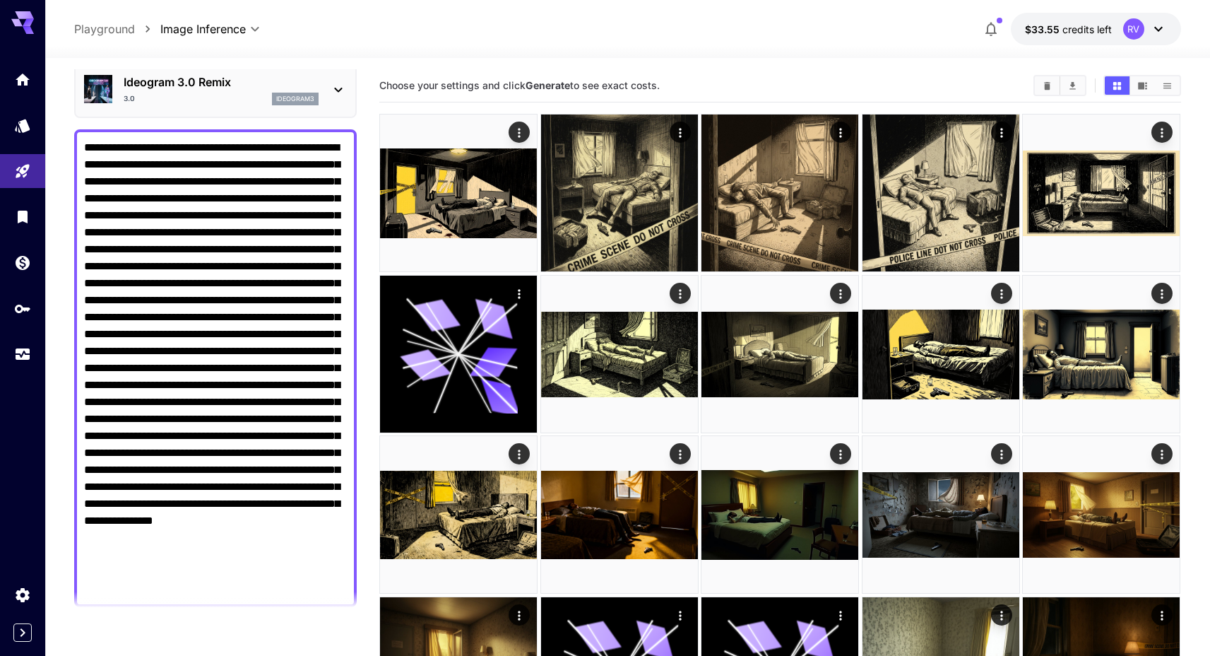
drag, startPoint x: 326, startPoint y: 587, endPoint x: 229, endPoint y: 231, distance: 369.1
click at [229, 231] on textarea "Negative Prompt" at bounding box center [215, 368] width 263 height 458
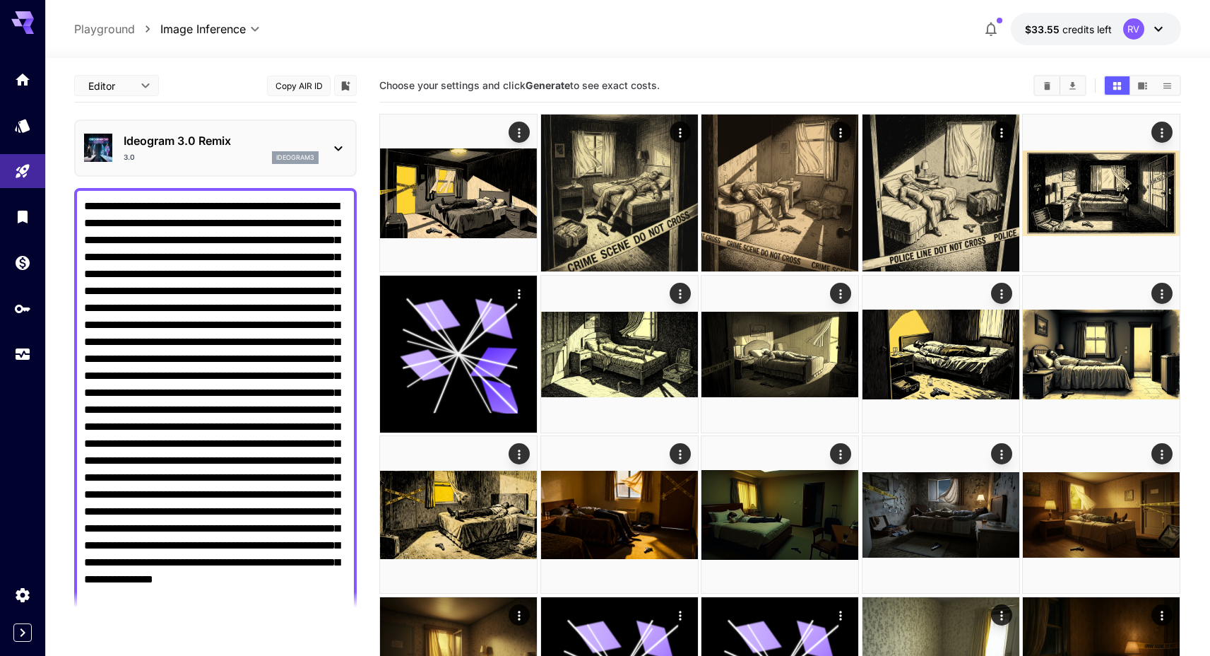
scroll to position [59, 0]
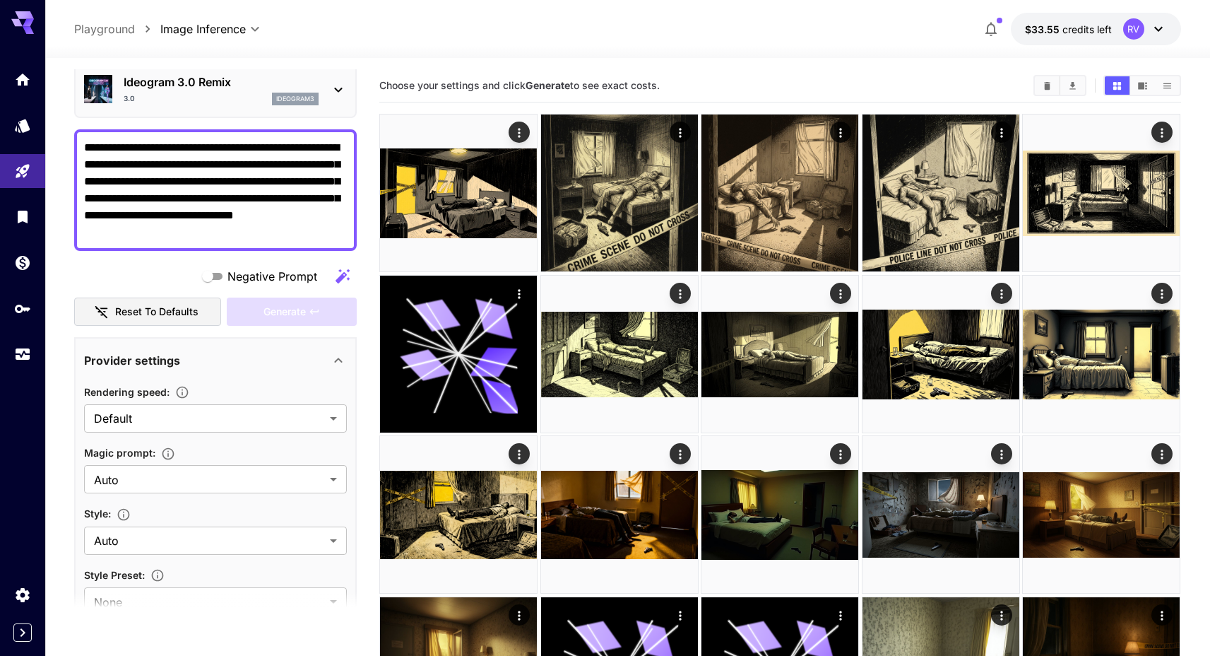
click at [145, 266] on div "Negative Prompt" at bounding box center [215, 276] width 283 height 28
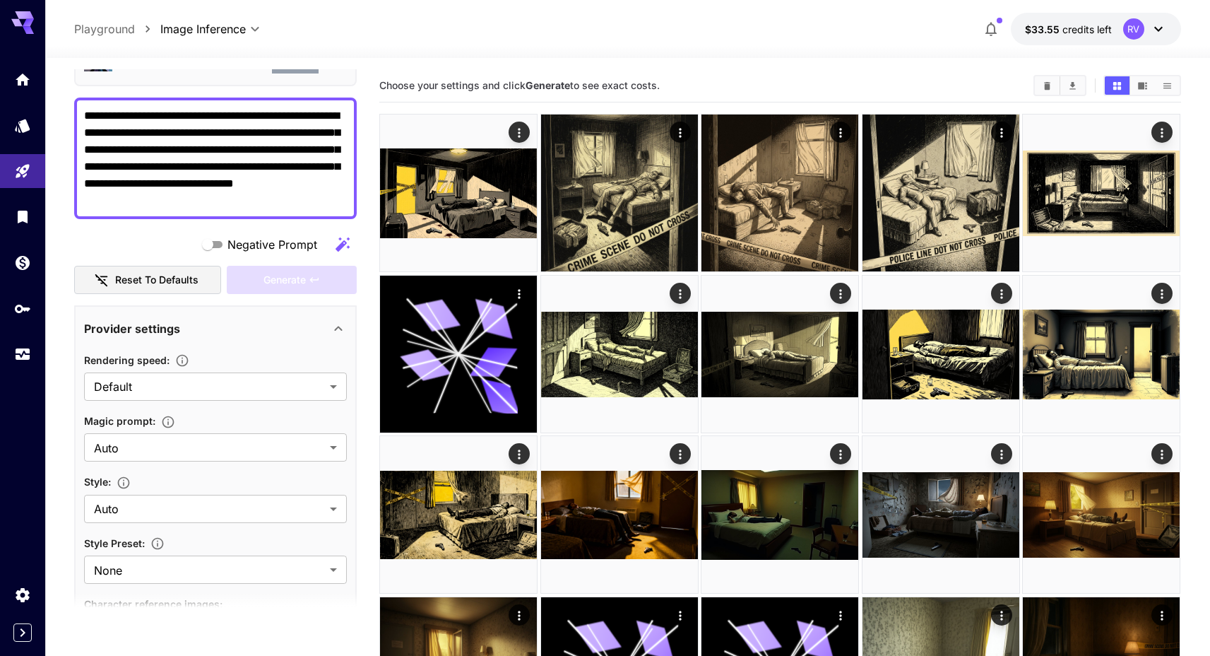
scroll to position [181, 0]
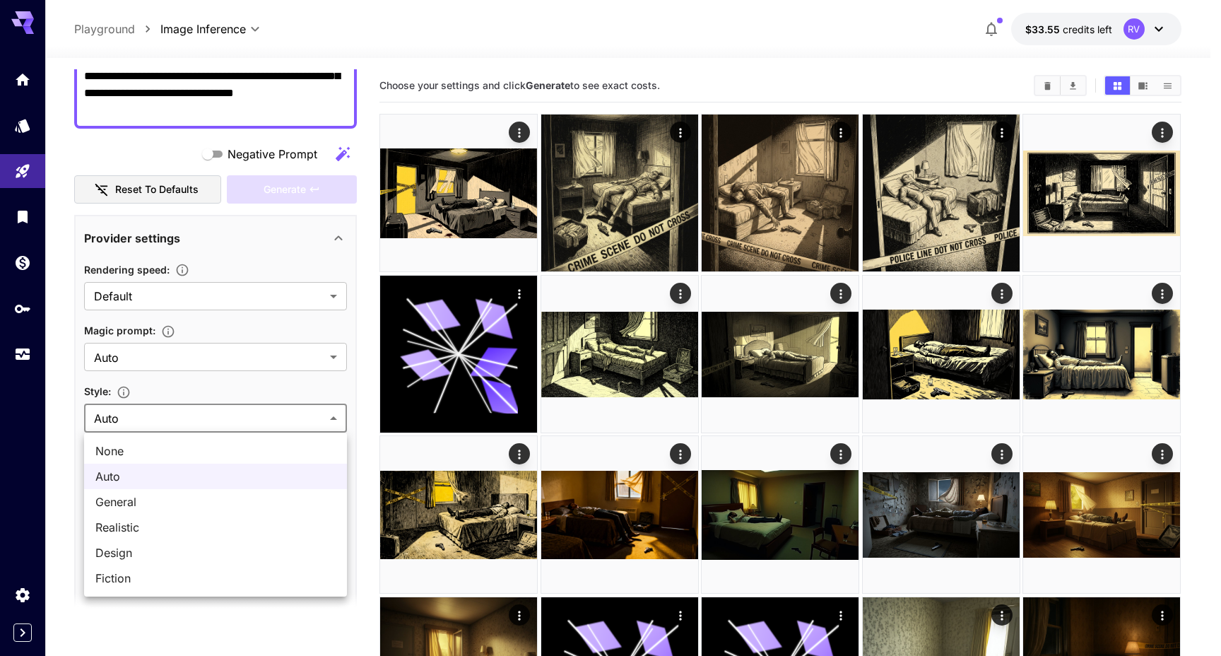
click at [67, 409] on div at bounding box center [610, 328] width 1221 height 656
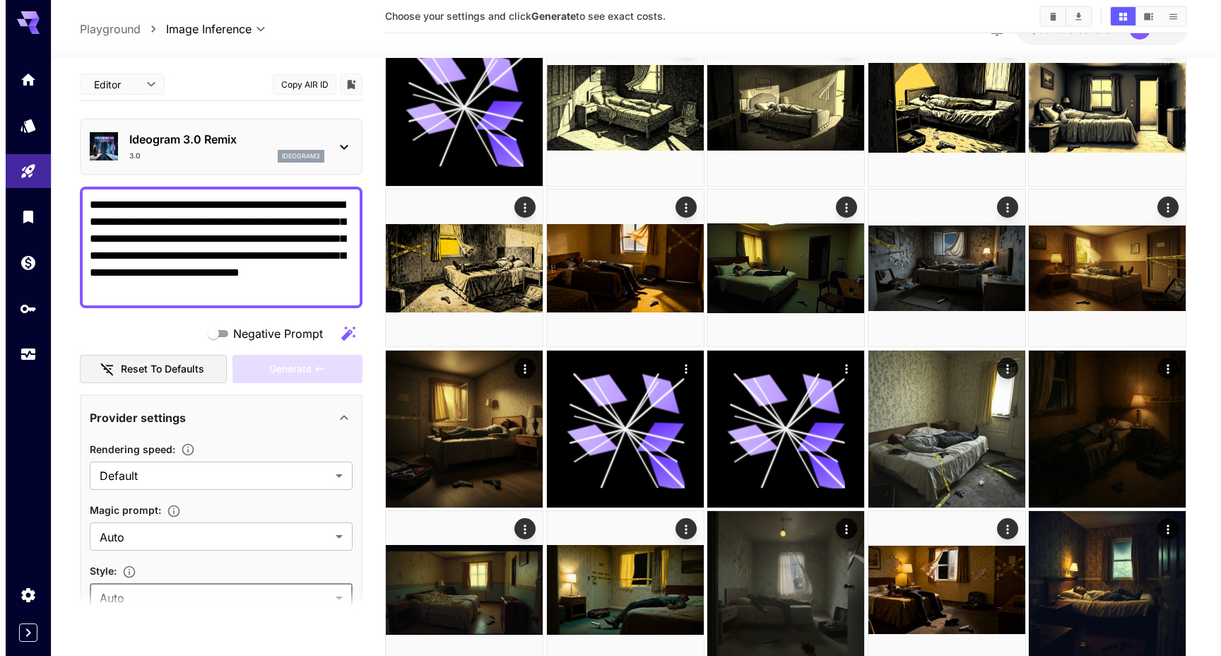
scroll to position [73, 0]
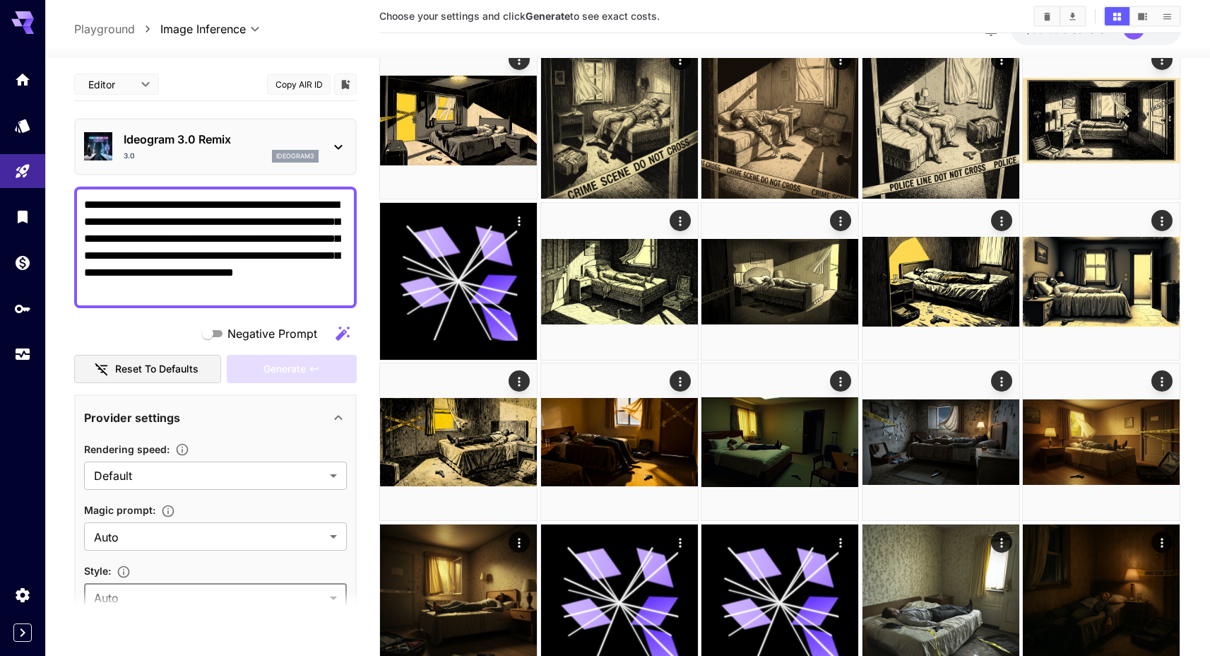
click at [212, 154] on div "3.0 ideogram3" at bounding box center [221, 156] width 195 height 13
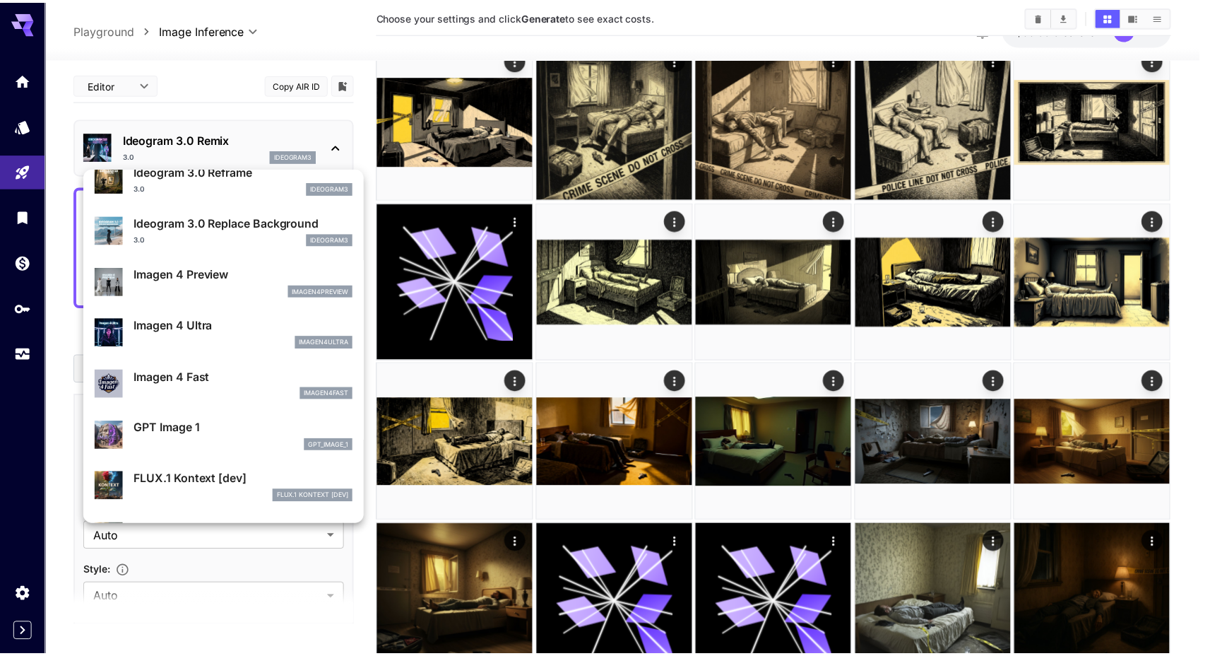
scroll to position [699, 0]
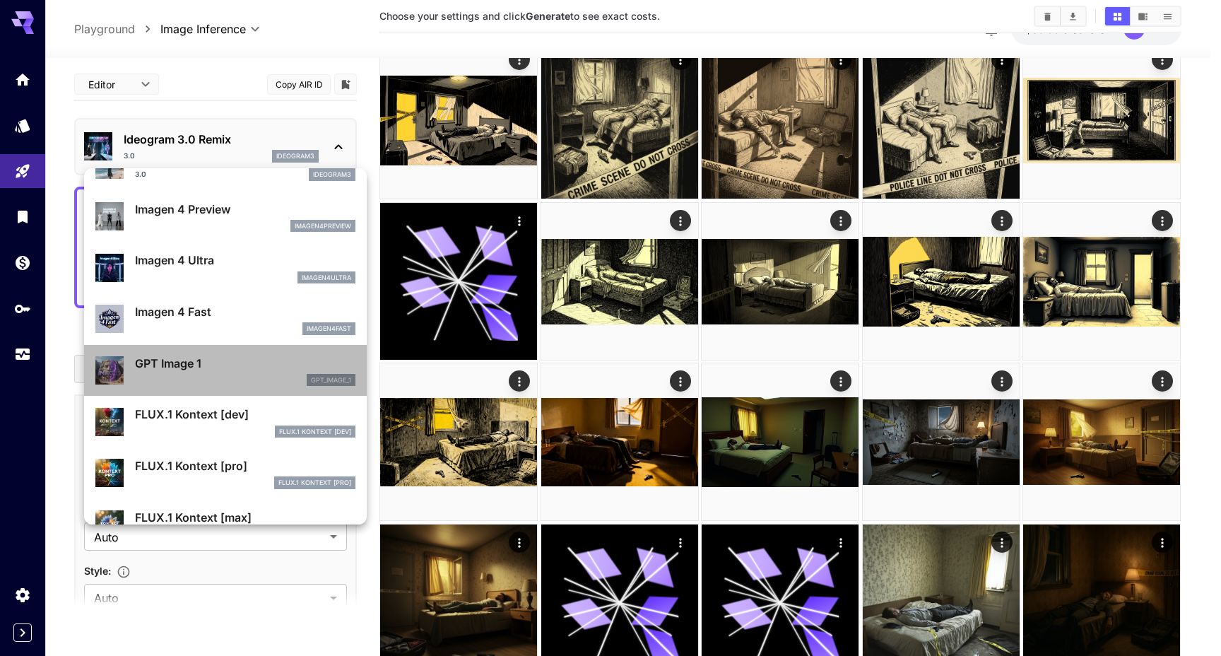
click at [242, 346] on li "GPT Image 1 gpt_image_1" at bounding box center [225, 371] width 283 height 52
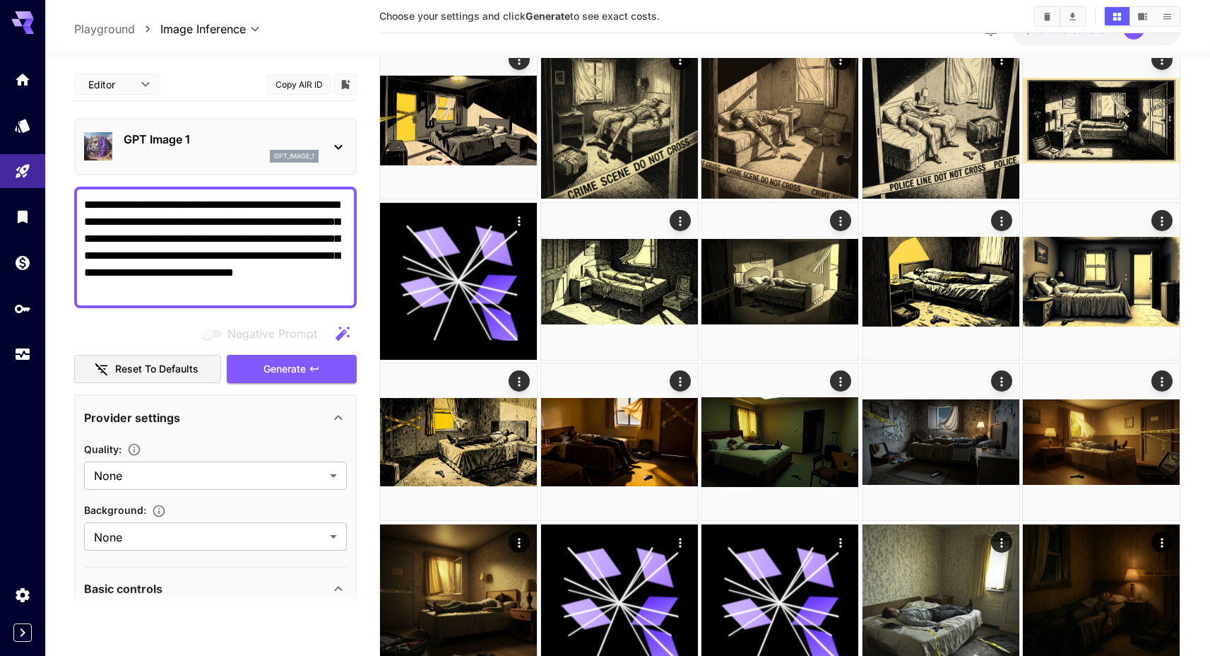
click at [251, 285] on textarea "**********" at bounding box center [215, 247] width 263 height 102
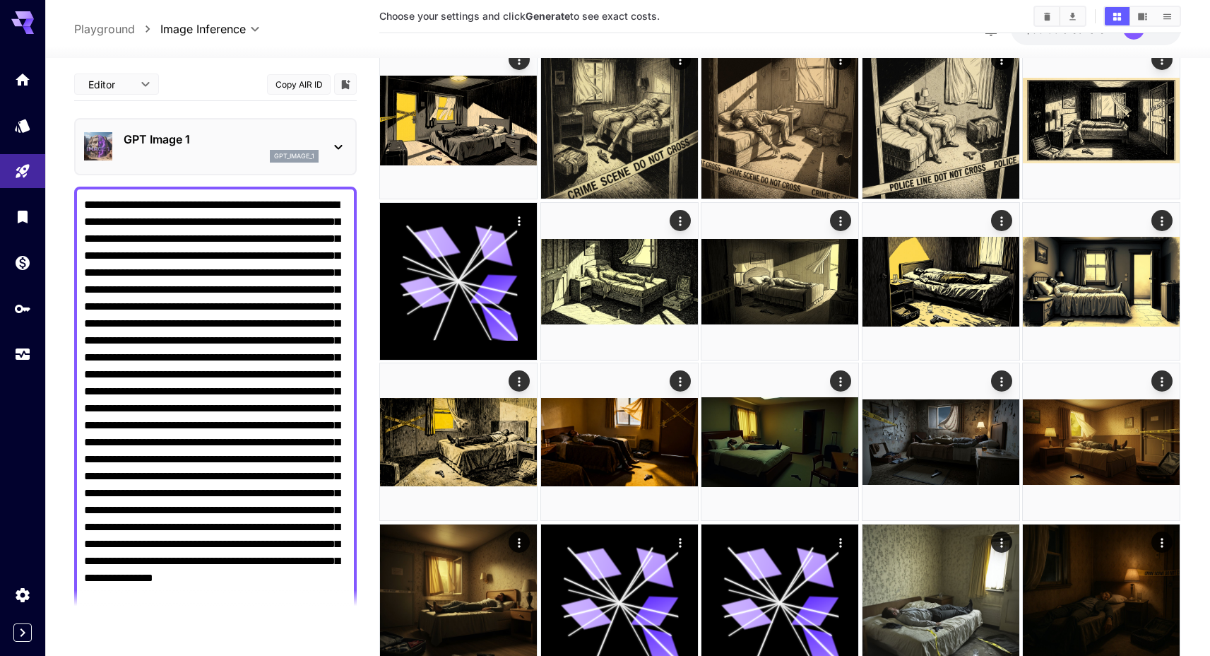
scroll to position [309, 0]
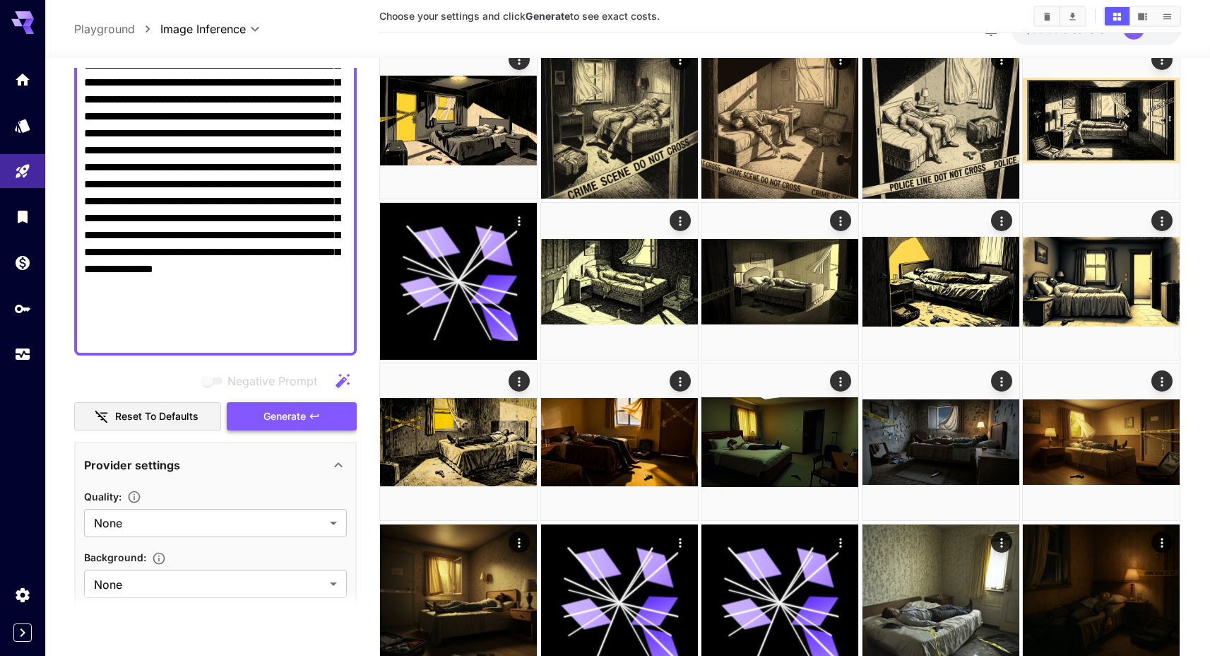
type textarea "**********"
click at [281, 410] on span "Generate" at bounding box center [284, 417] width 42 height 18
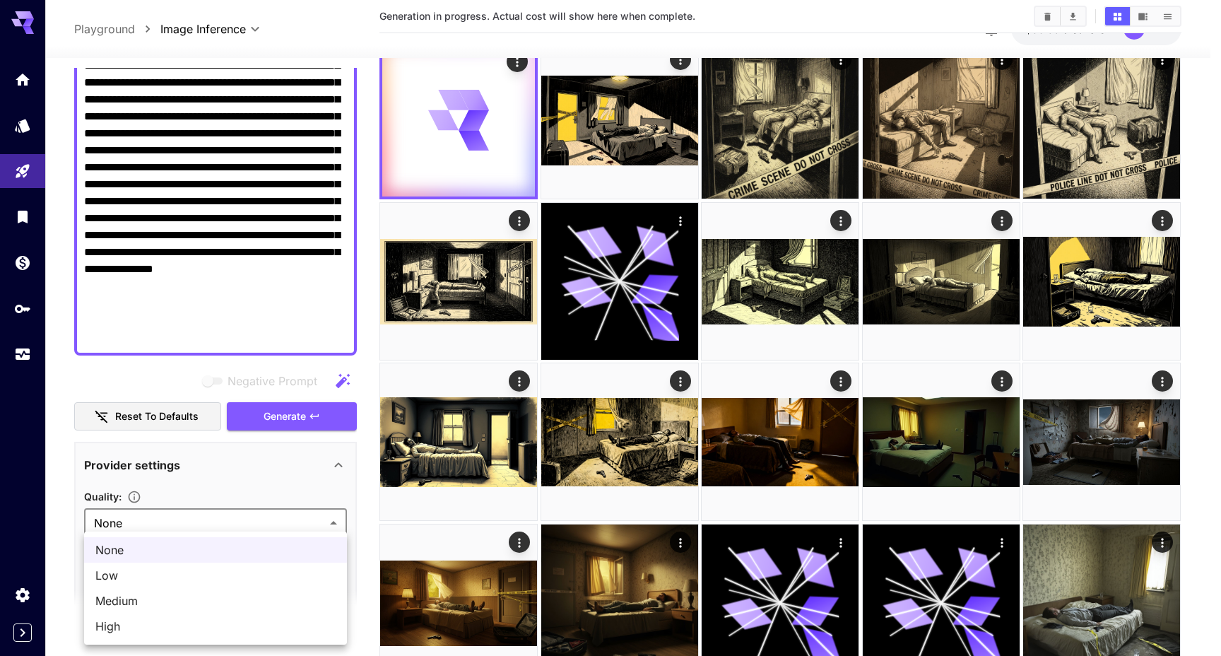
click at [287, 516] on div at bounding box center [610, 328] width 1221 height 656
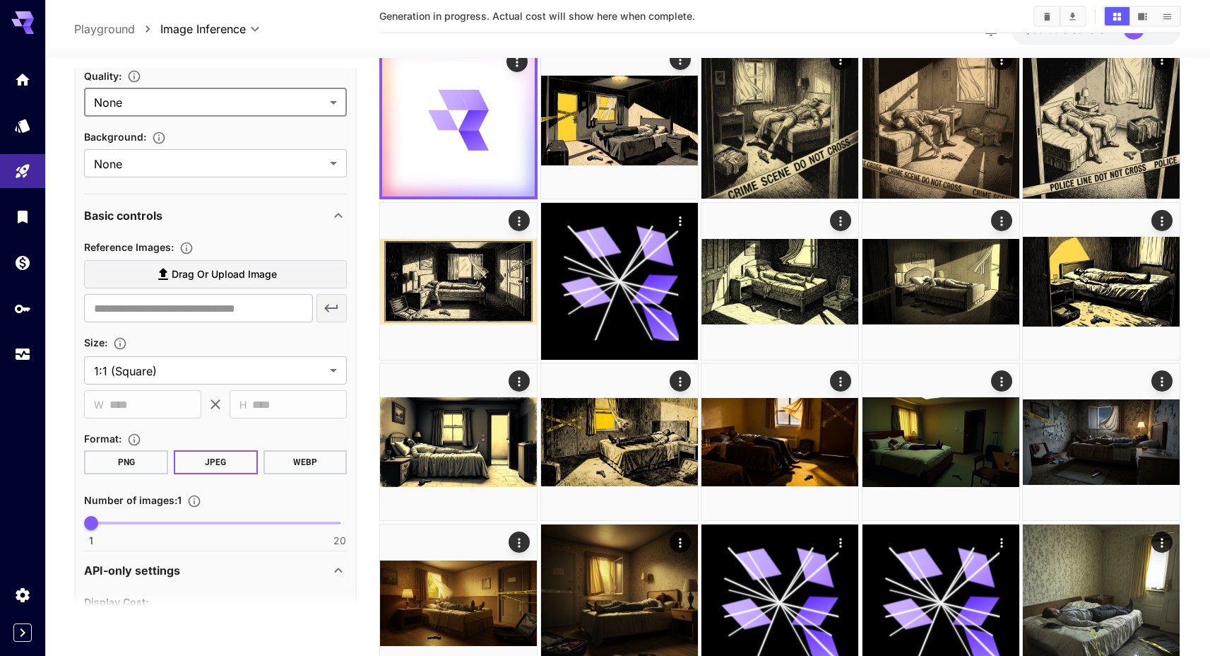
scroll to position [0, 0]
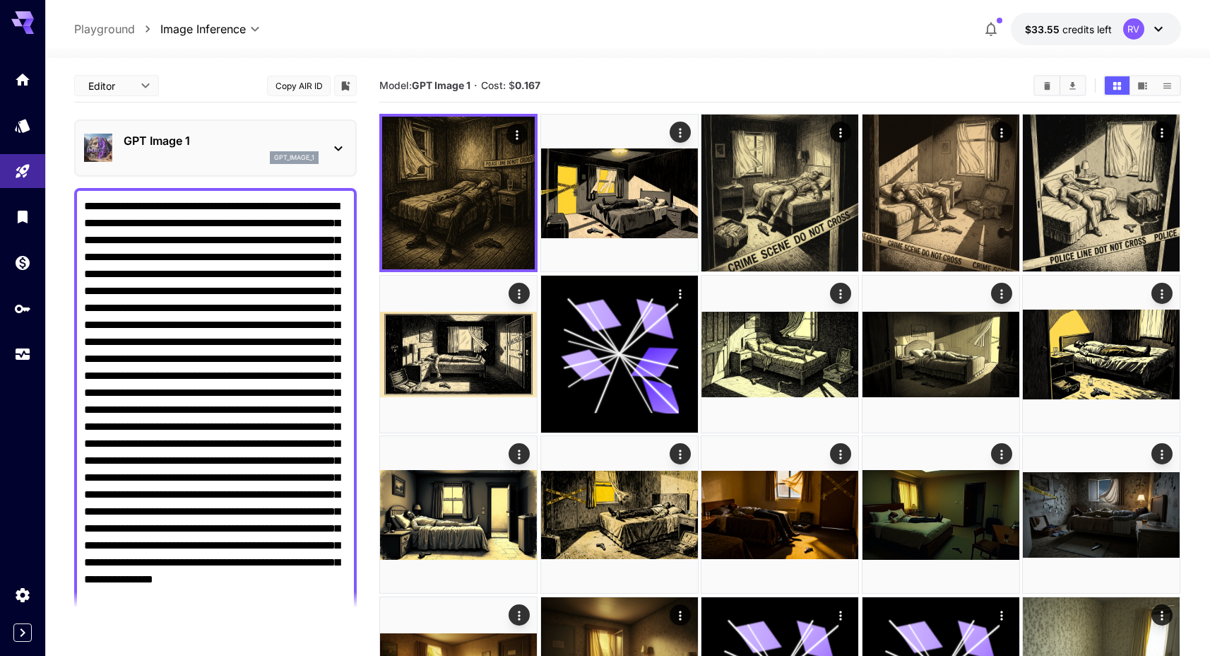
scroll to position [729, 0]
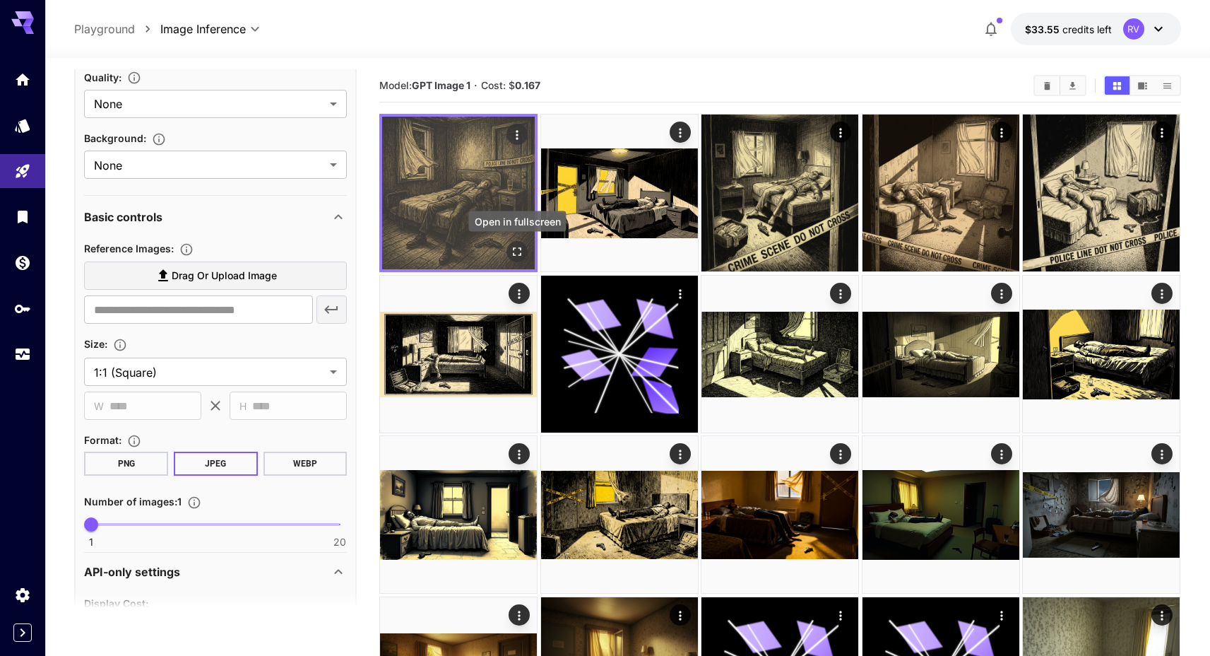
click at [521, 253] on icon "Open in fullscreen" at bounding box center [518, 252] width 8 height 8
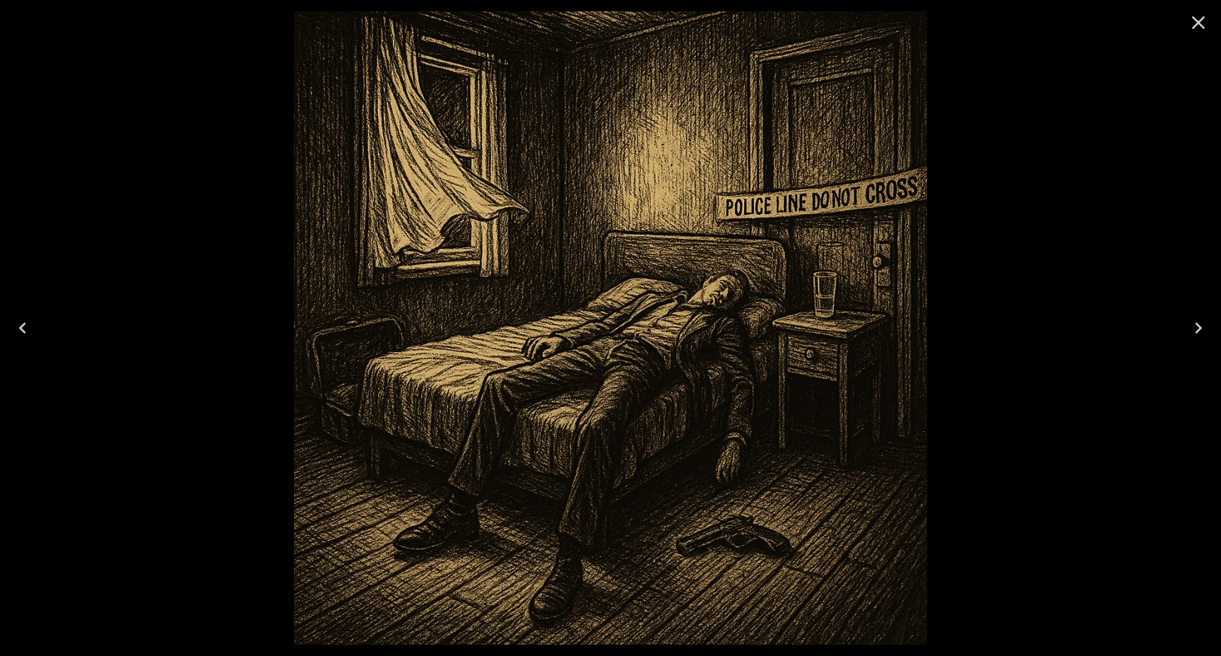
click at [1195, 13] on icon "Close" at bounding box center [1198, 22] width 23 height 23
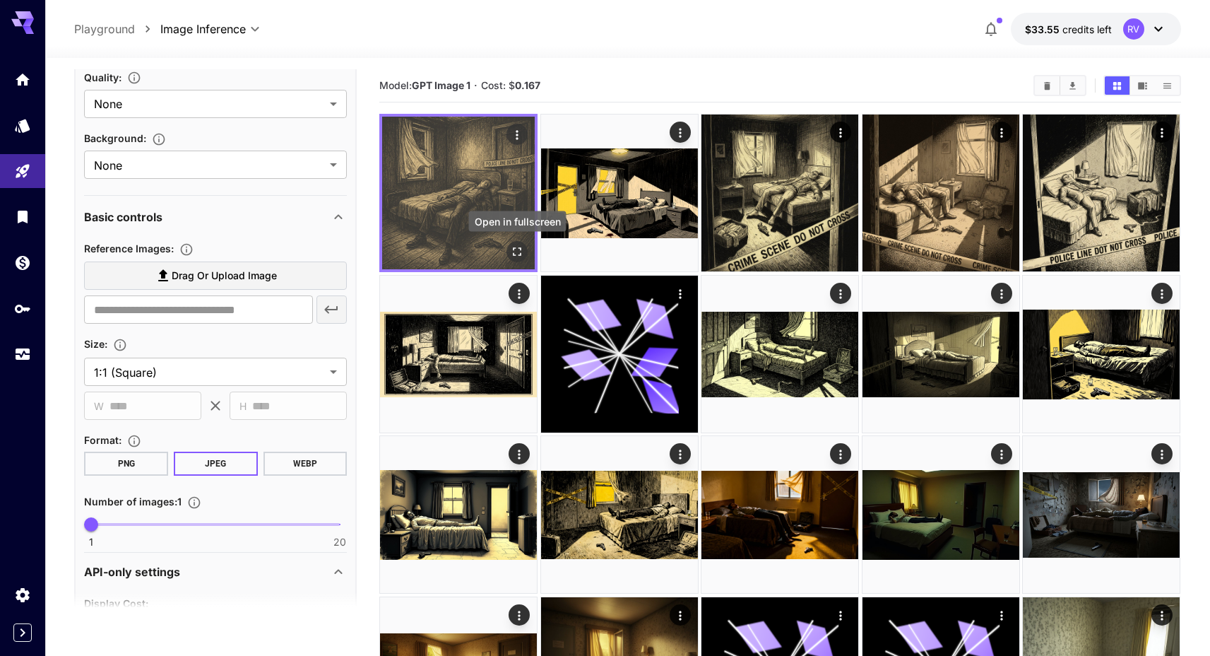
click at [511, 247] on icon "Open in fullscreen" at bounding box center [518, 251] width 14 height 14
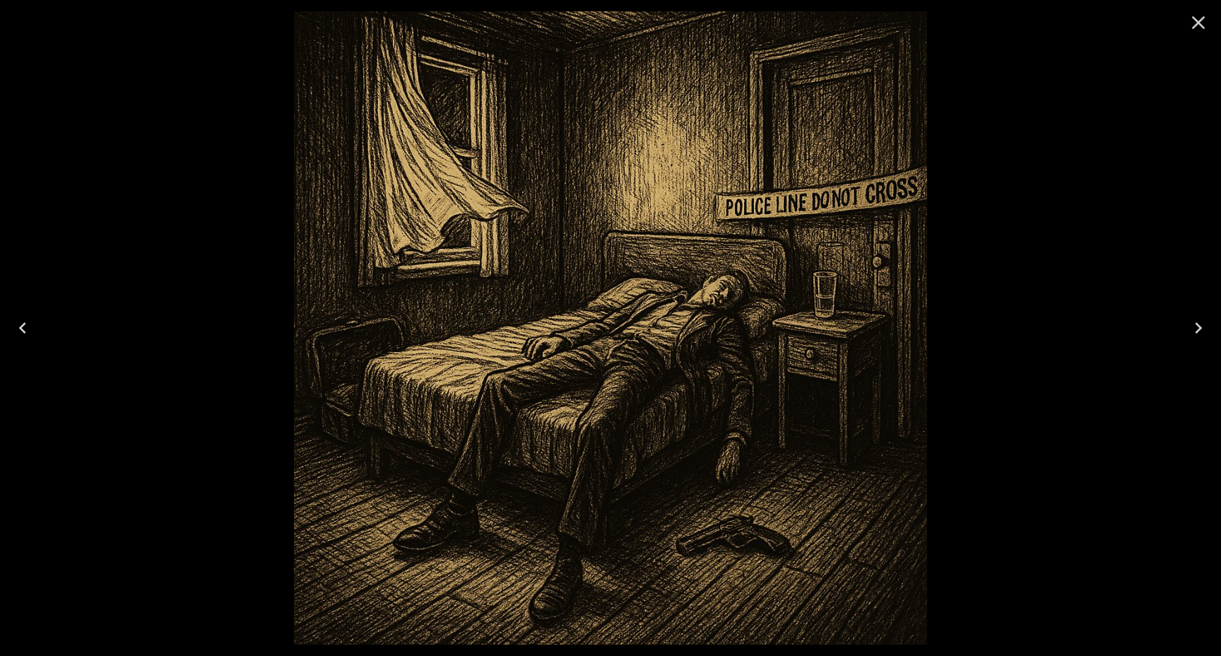
click at [1201, 21] on icon "Close" at bounding box center [1198, 22] width 23 height 23
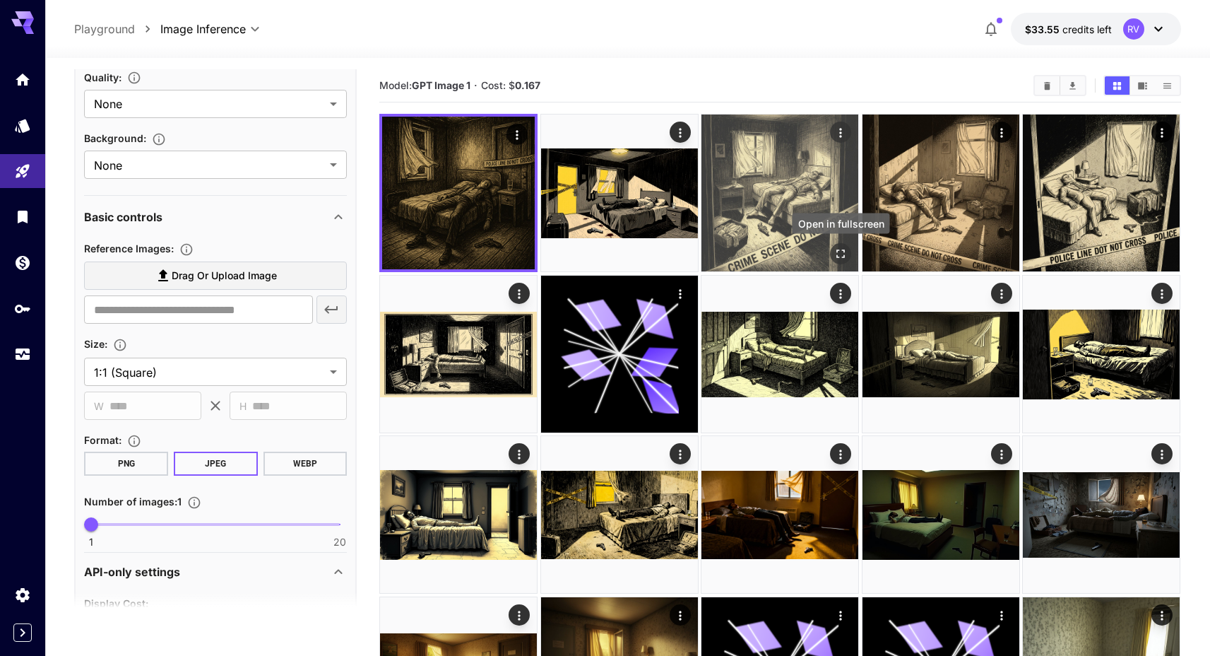
click at [840, 248] on icon "Open in fullscreen" at bounding box center [841, 254] width 14 height 14
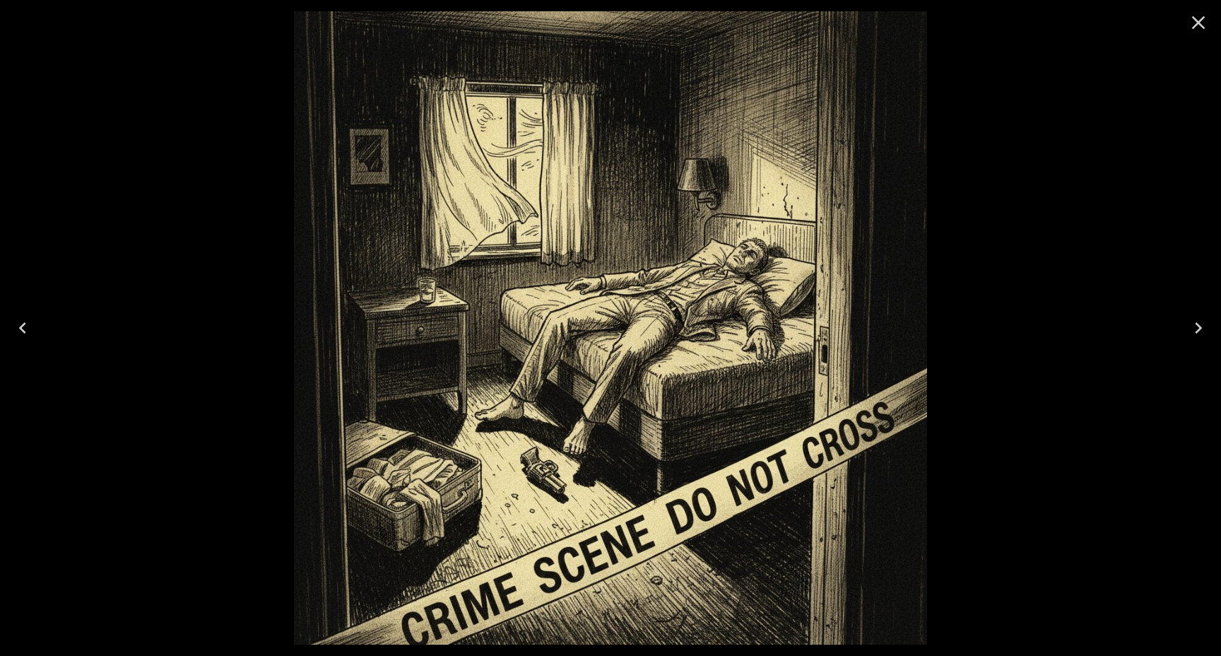
click at [1042, 189] on div at bounding box center [610, 328] width 1221 height 656
click at [1190, 17] on icon "Close" at bounding box center [1198, 22] width 23 height 23
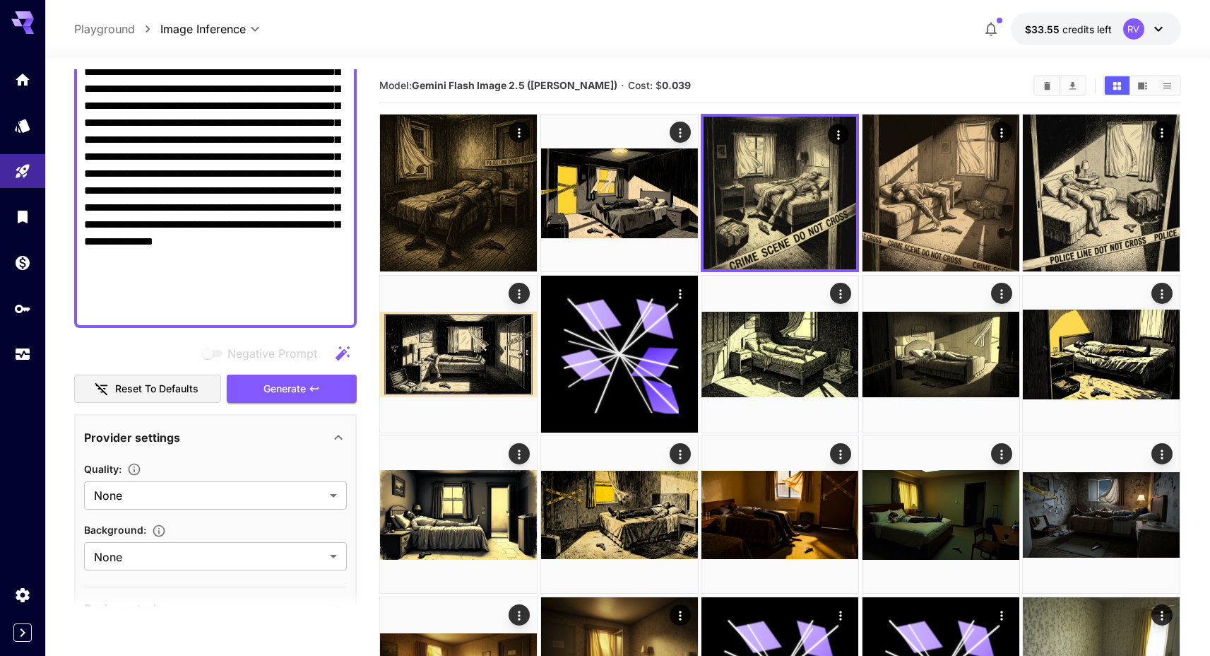
scroll to position [0, 0]
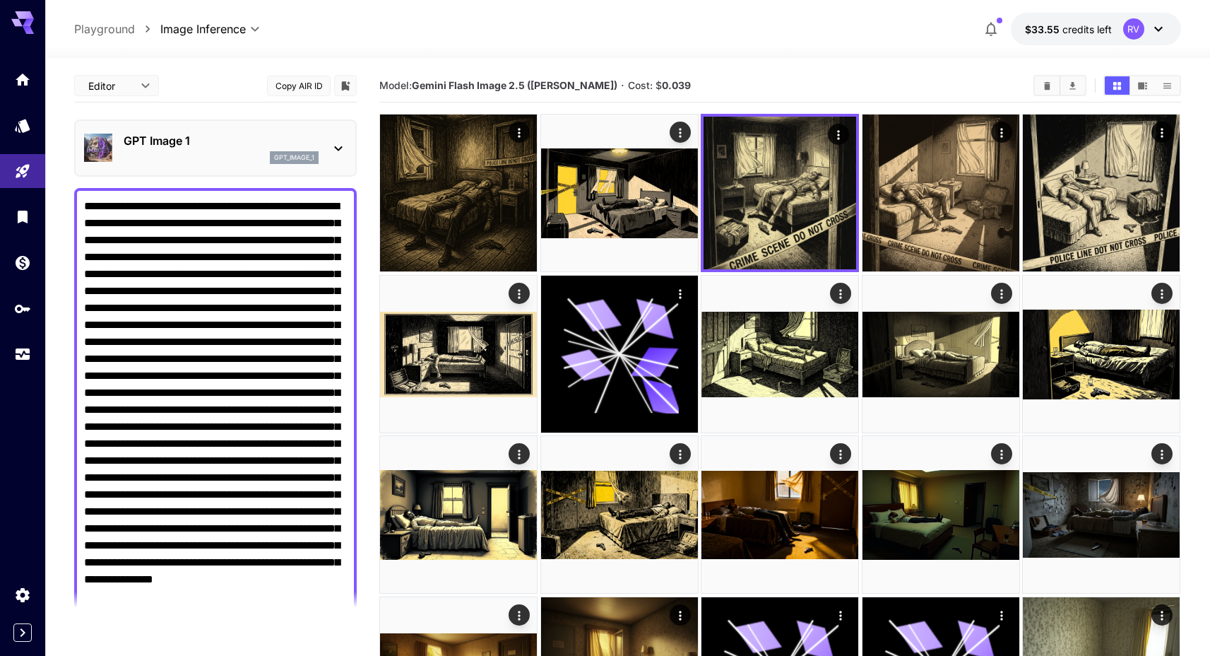
click at [244, 382] on textarea "Negative Prompt" at bounding box center [215, 427] width 263 height 458
